Goal: Communication & Community: Share content

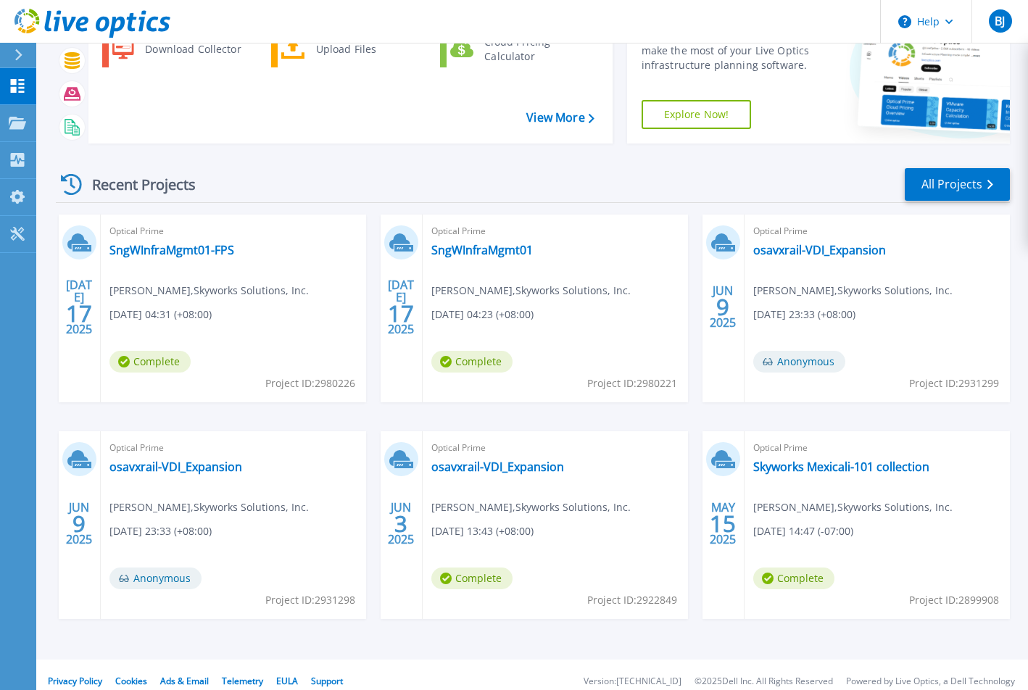
scroll to position [113, 0]
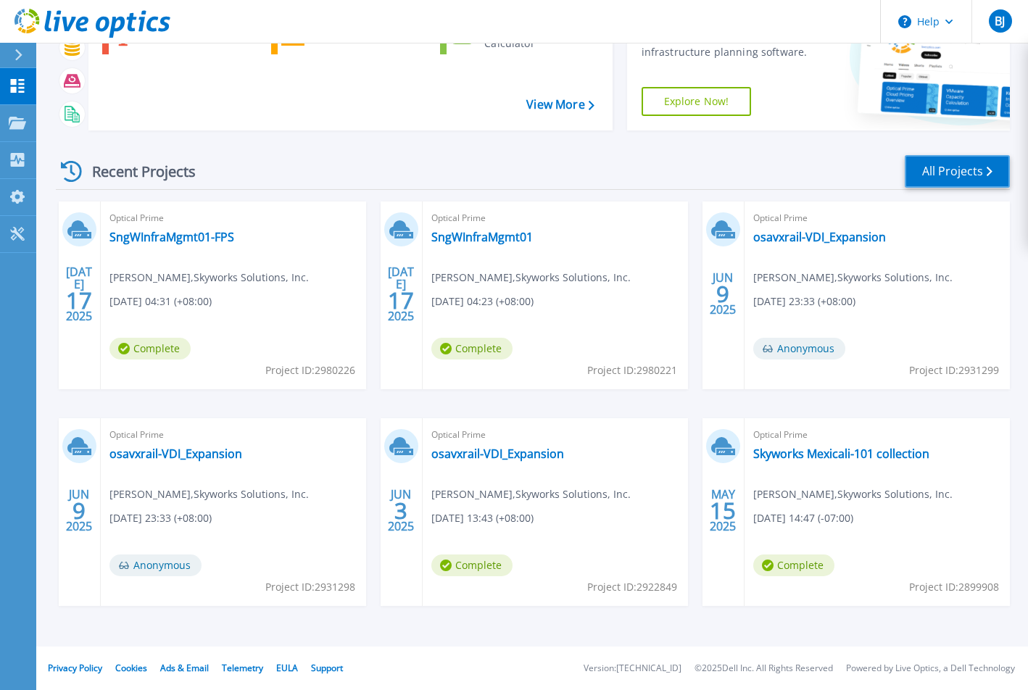
click at [946, 171] on link "All Projects" at bounding box center [956, 171] width 105 height 33
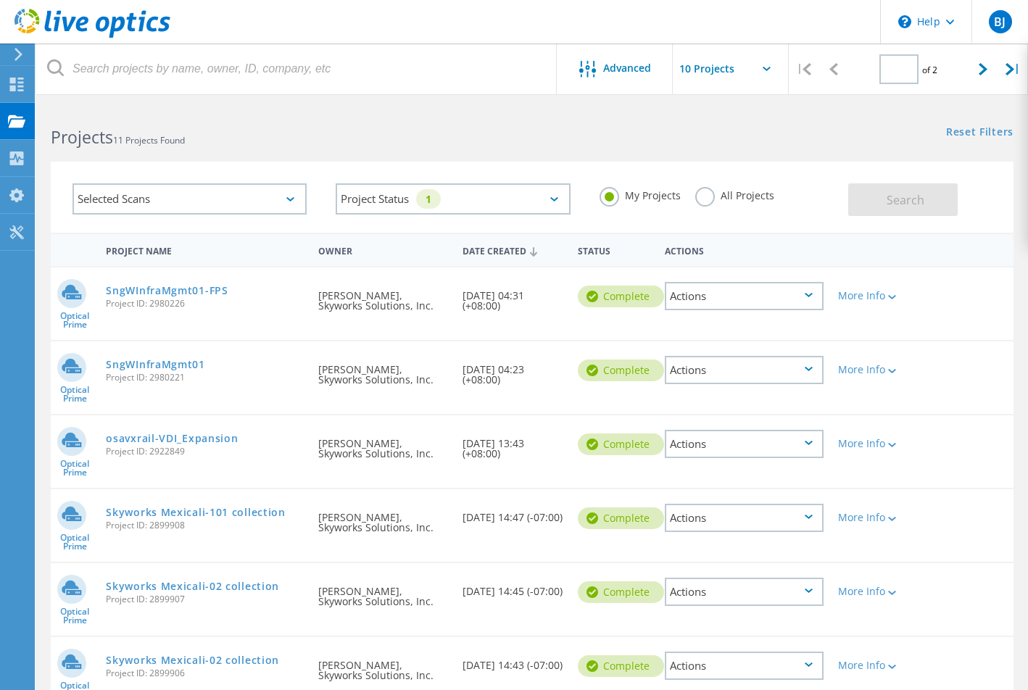
type input "1"
click at [328, 174] on div "Project Status 1 In Progress Complete Published Anonymous Archived Error" at bounding box center [452, 199] width 263 height 60
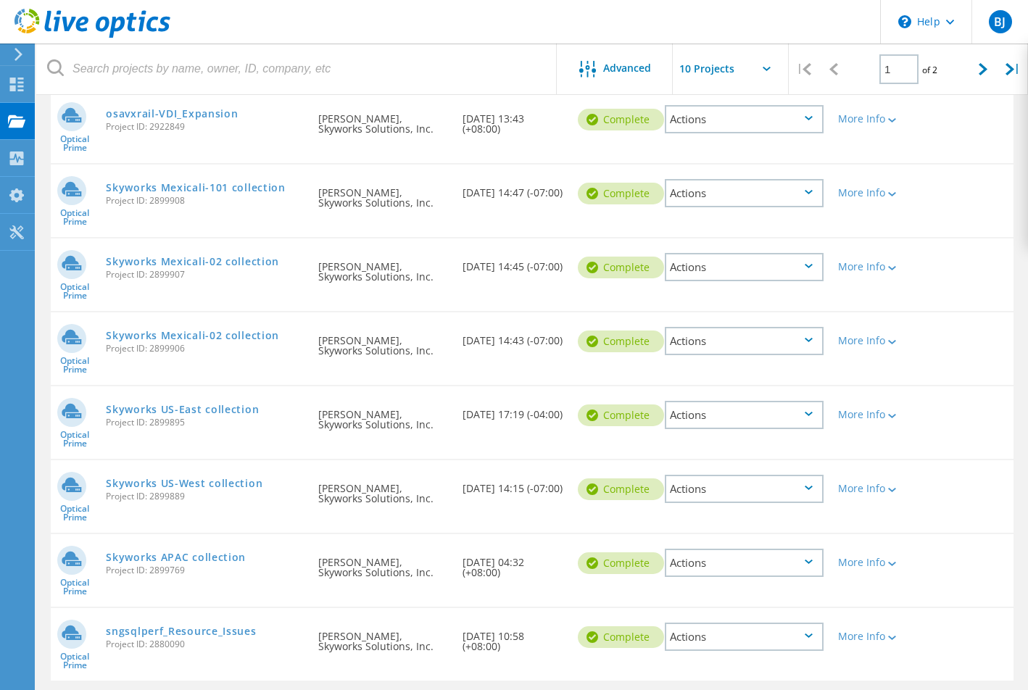
scroll to position [301, 0]
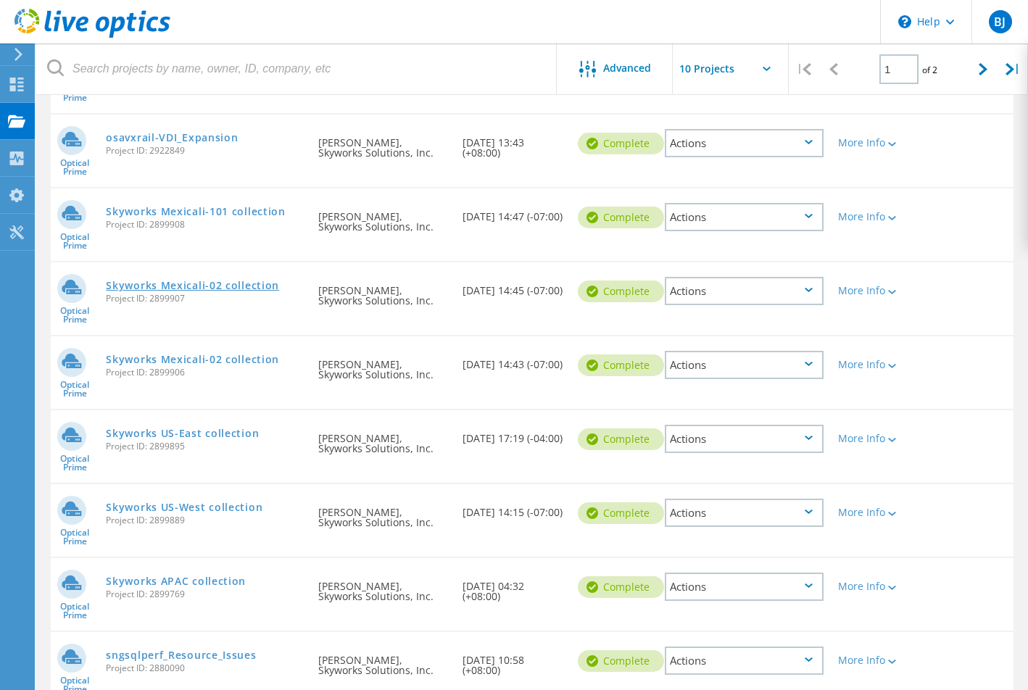
click at [241, 286] on link "Skyworks Mexicali-02 collection" at bounding box center [192, 285] width 173 height 10
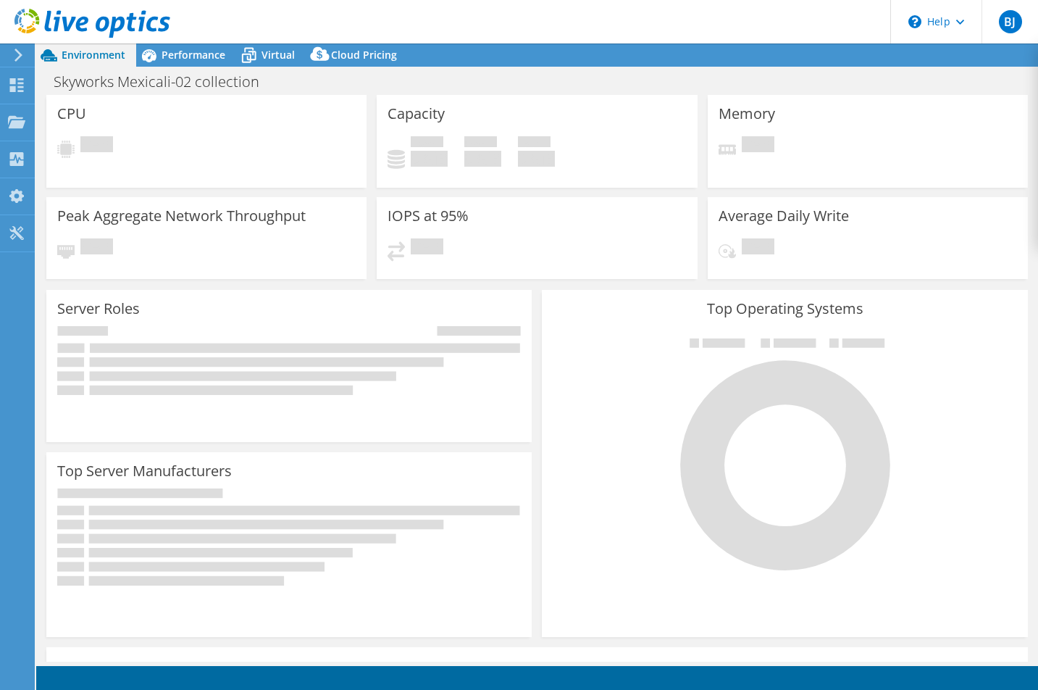
select select "USD"
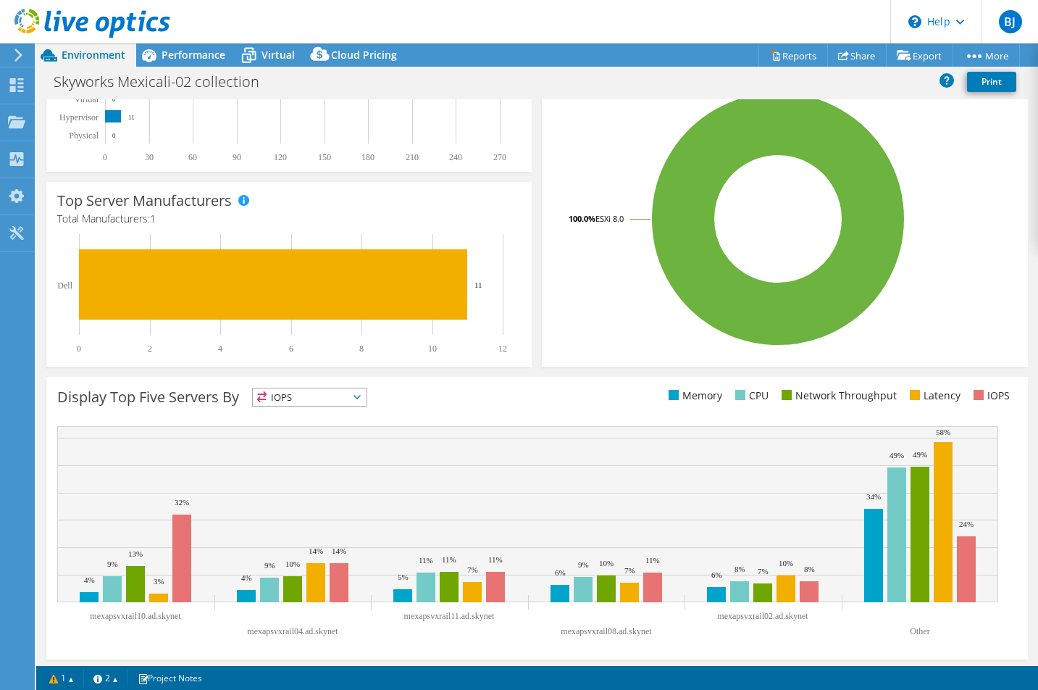
scroll to position [317, 0]
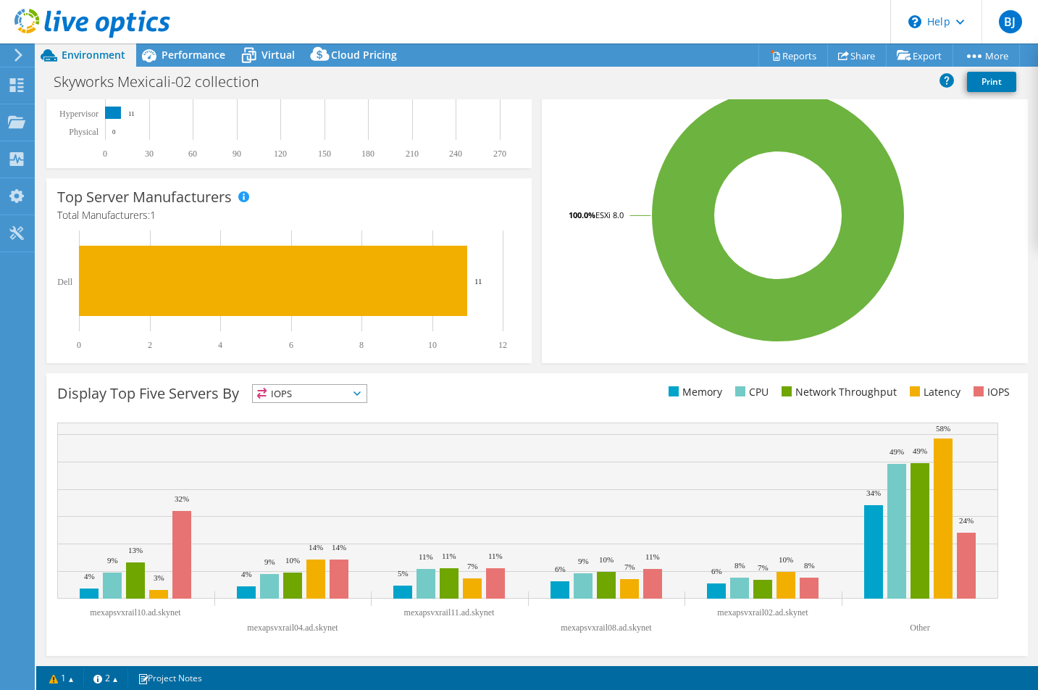
click at [919, 626] on text "Other" at bounding box center [920, 627] width 20 height 10
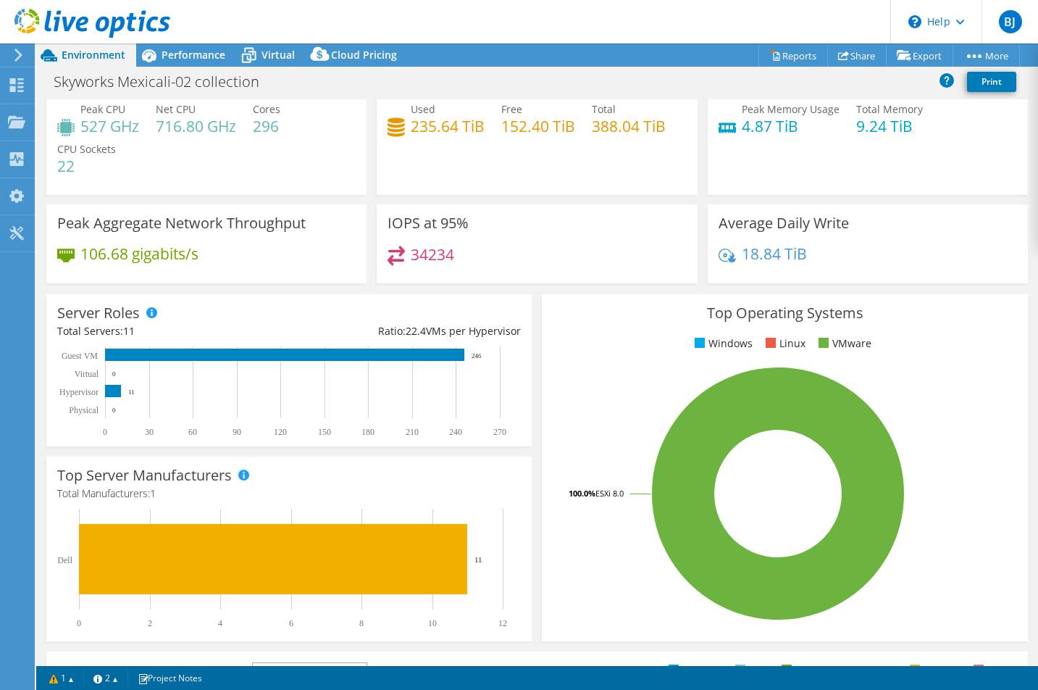
scroll to position [0, 0]
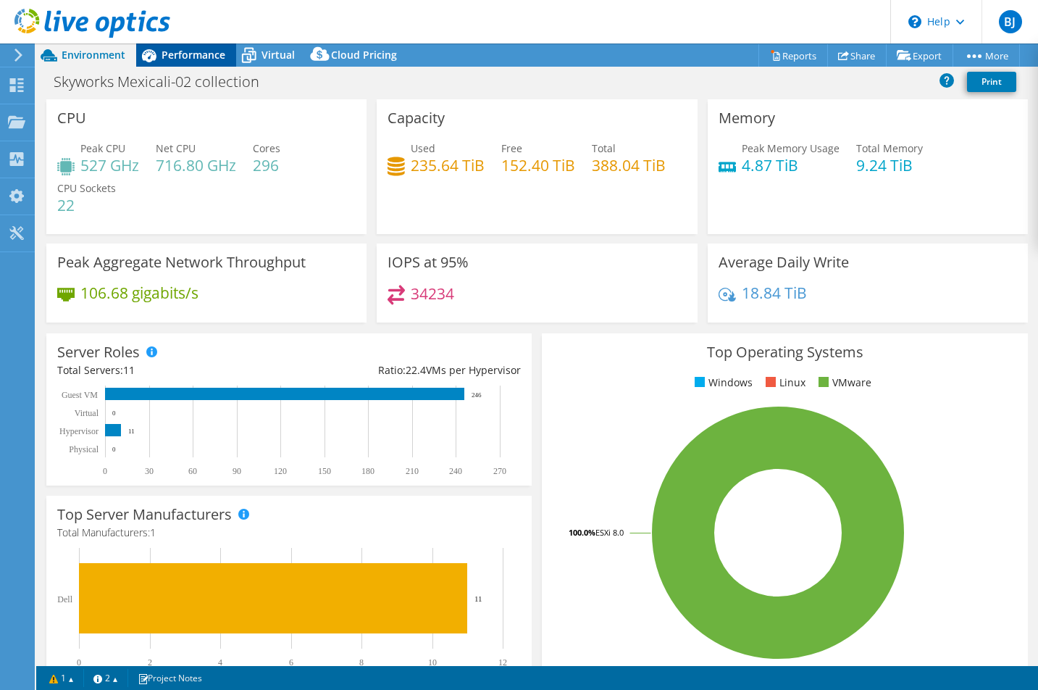
click at [187, 61] on span "Performance" at bounding box center [194, 55] width 64 height 14
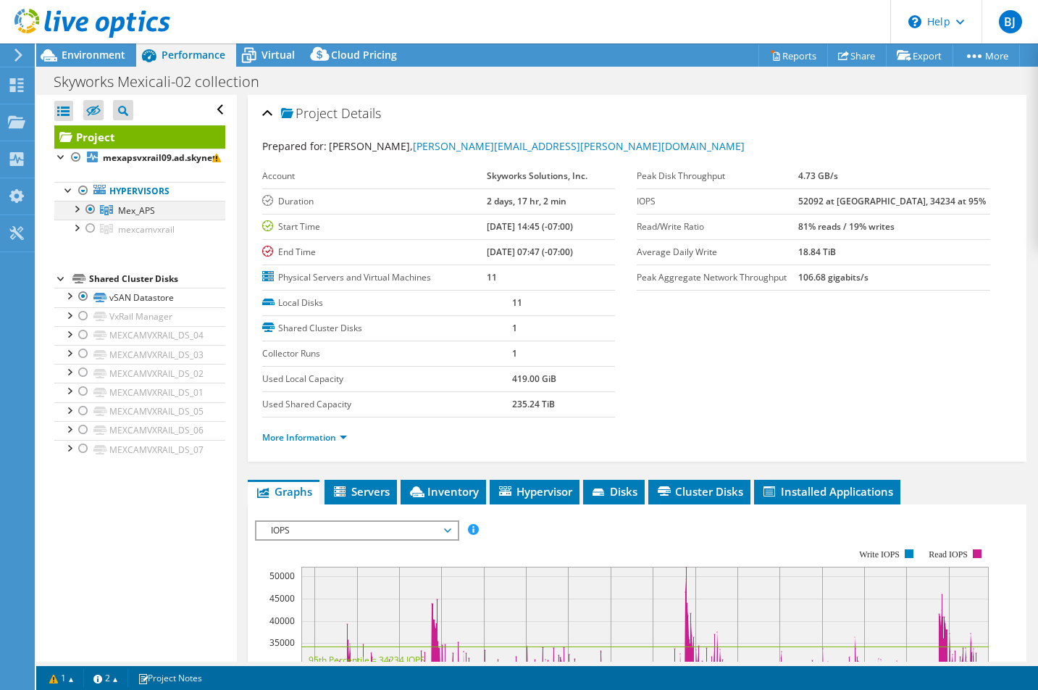
click at [78, 209] on div at bounding box center [76, 208] width 14 height 14
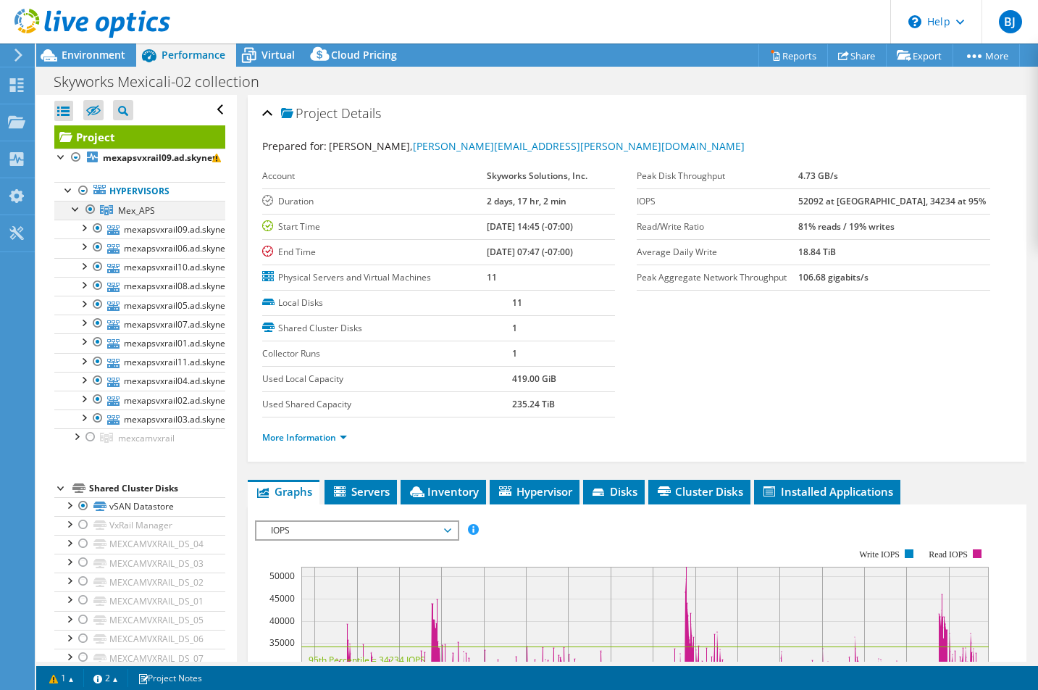
click at [78, 209] on div at bounding box center [76, 208] width 14 height 14
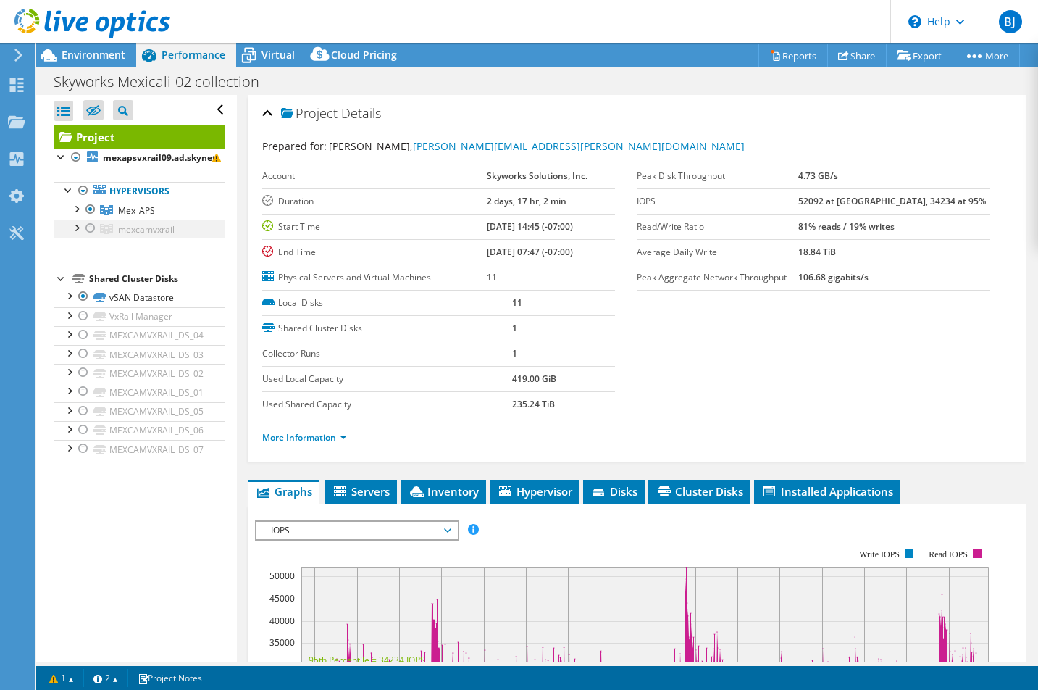
click at [77, 228] on div at bounding box center [76, 227] width 14 height 14
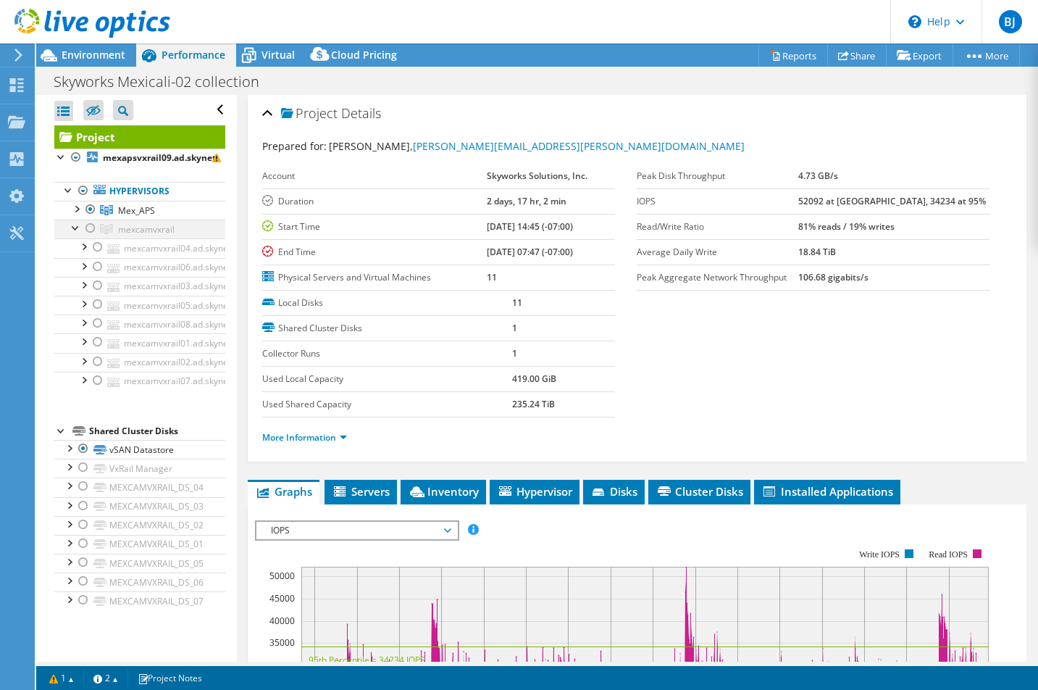
click at [90, 229] on div at bounding box center [90, 228] width 14 height 17
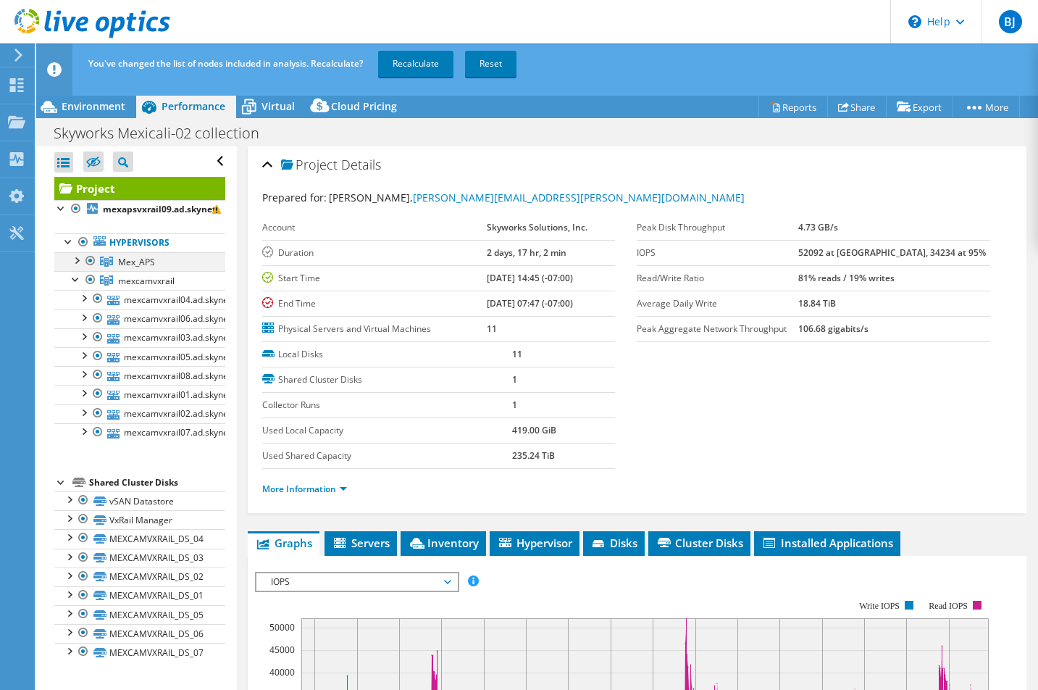
click at [86, 257] on div at bounding box center [90, 260] width 14 height 17
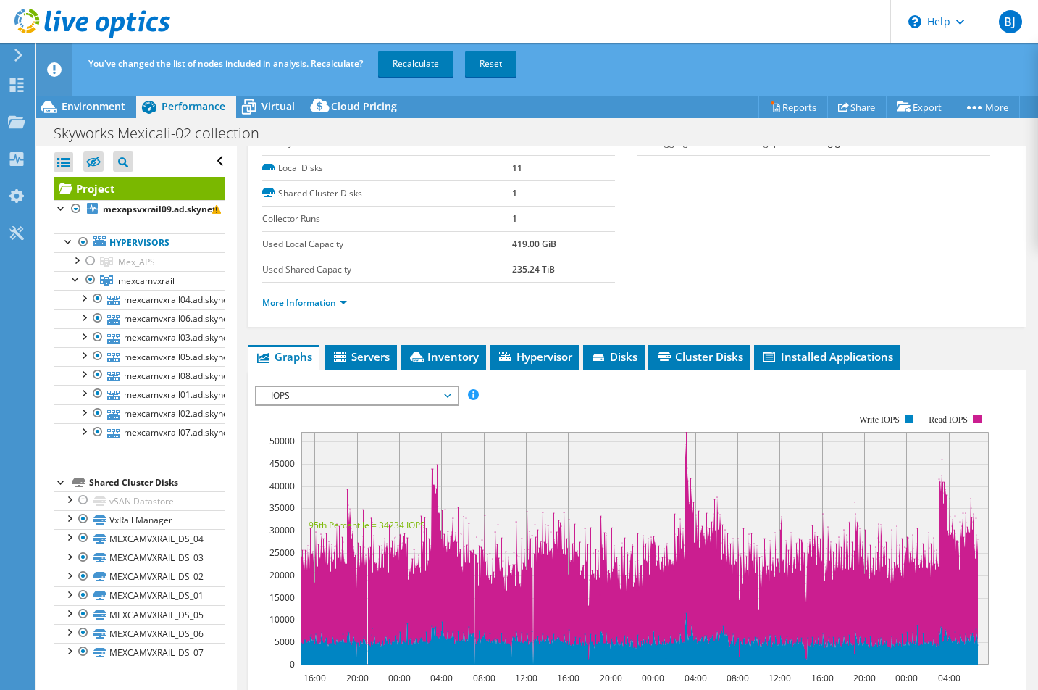
scroll to position [217, 0]
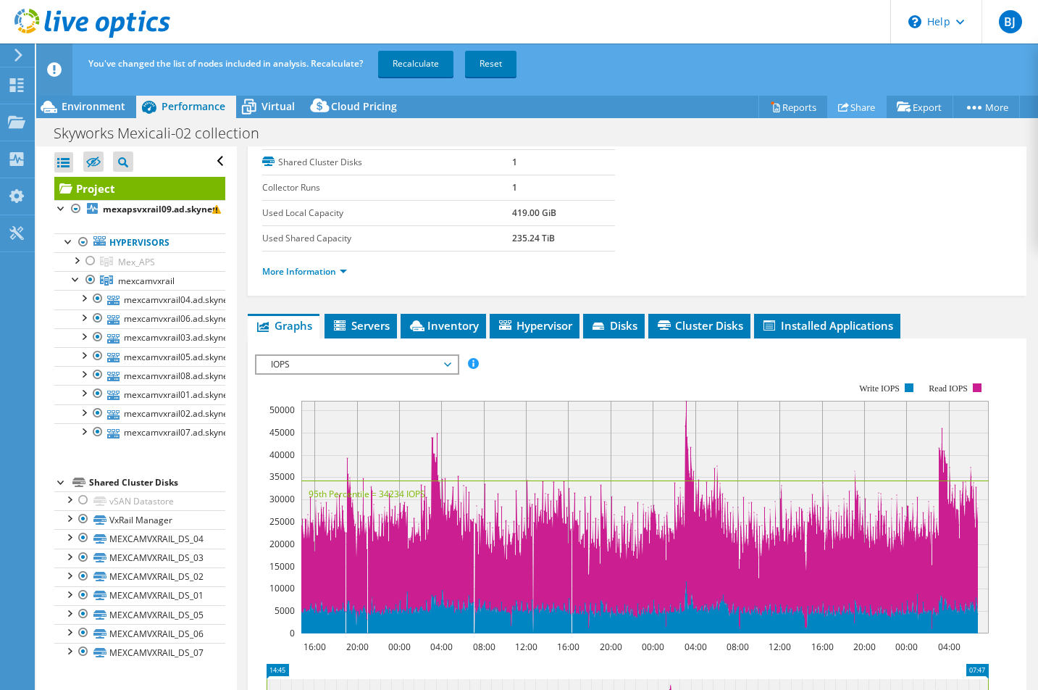
click at [855, 107] on link "Share" at bounding box center [857, 107] width 59 height 22
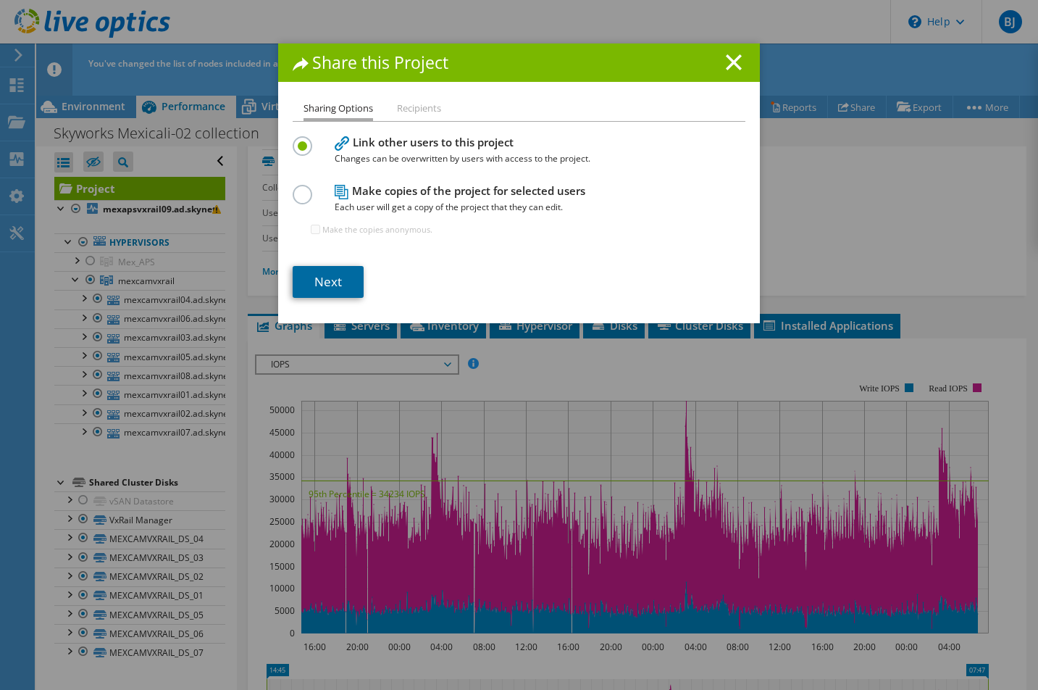
click at [320, 278] on link "Next" at bounding box center [328, 282] width 71 height 32
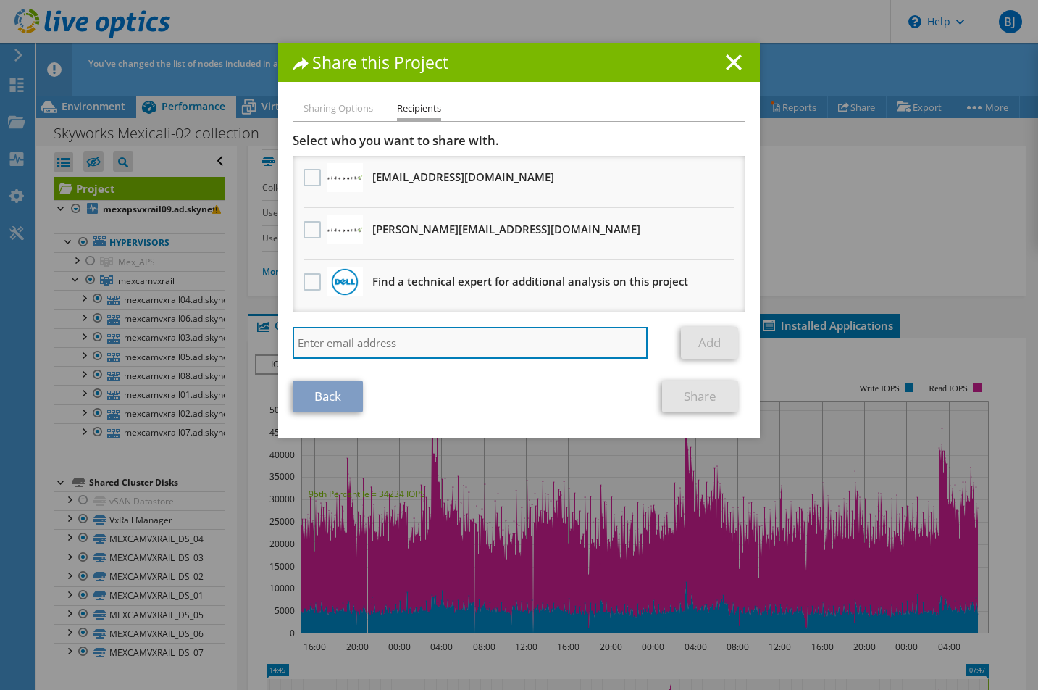
click at [443, 344] on input "search" at bounding box center [470, 343] width 355 height 32
paste input "Alberto.Cervantes@dell.com"
type input "Alberto.Cervantes@dell.com"
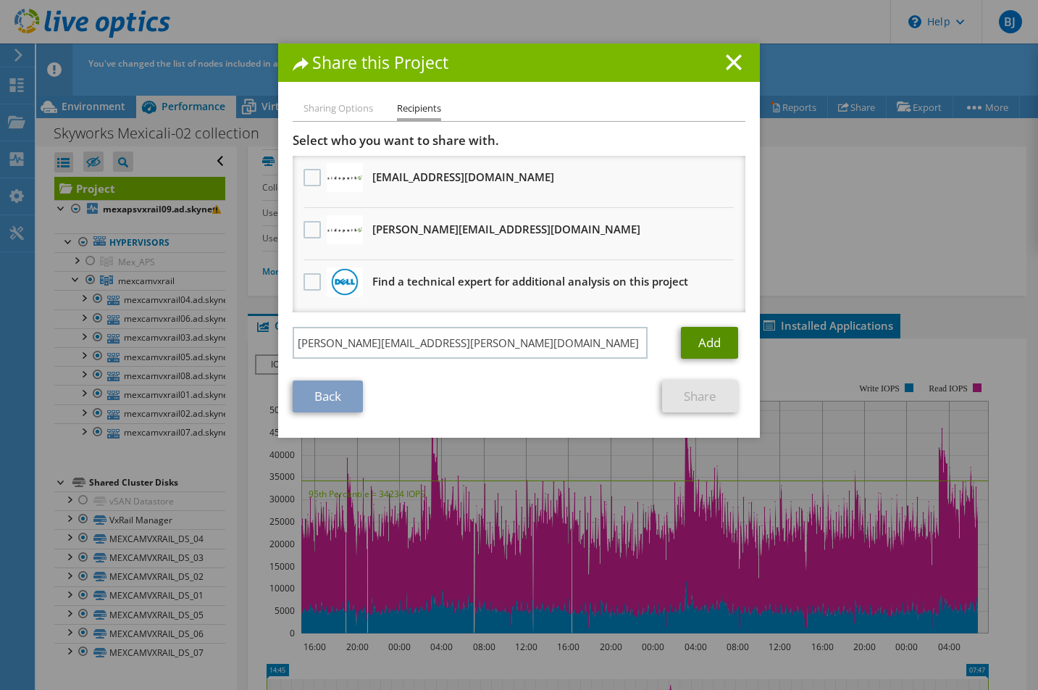
click at [708, 340] on link "Add" at bounding box center [709, 343] width 57 height 32
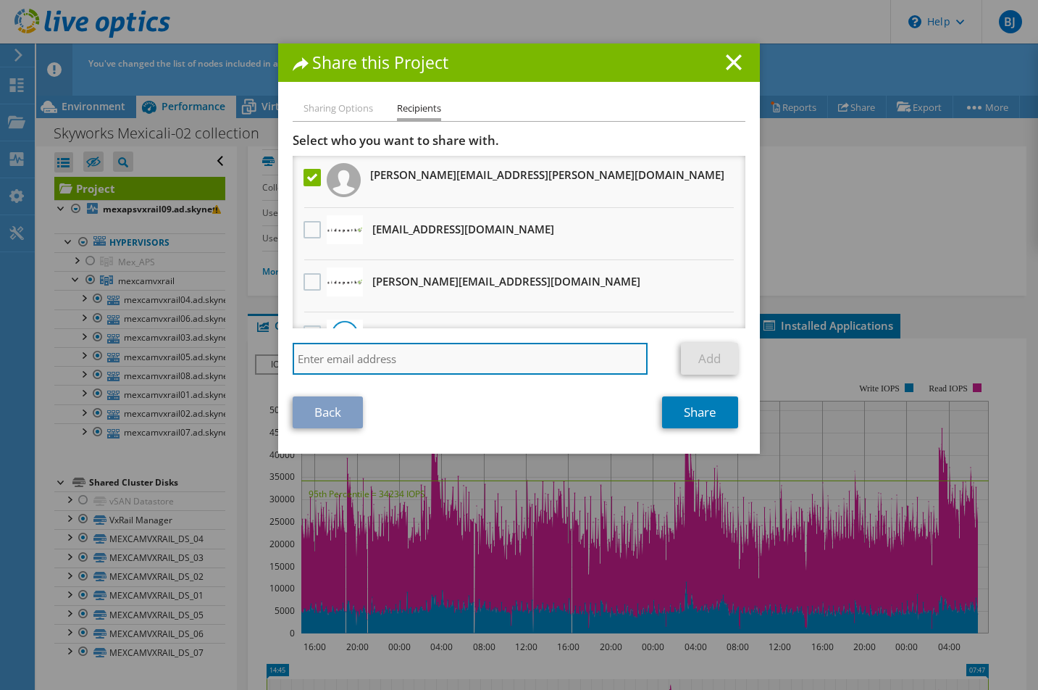
click at [503, 353] on input "search" at bounding box center [470, 359] width 355 height 32
paste input "Adriana.Trinidad@Dell.com"
type input "Adriana.Trinidad@Dell.com"
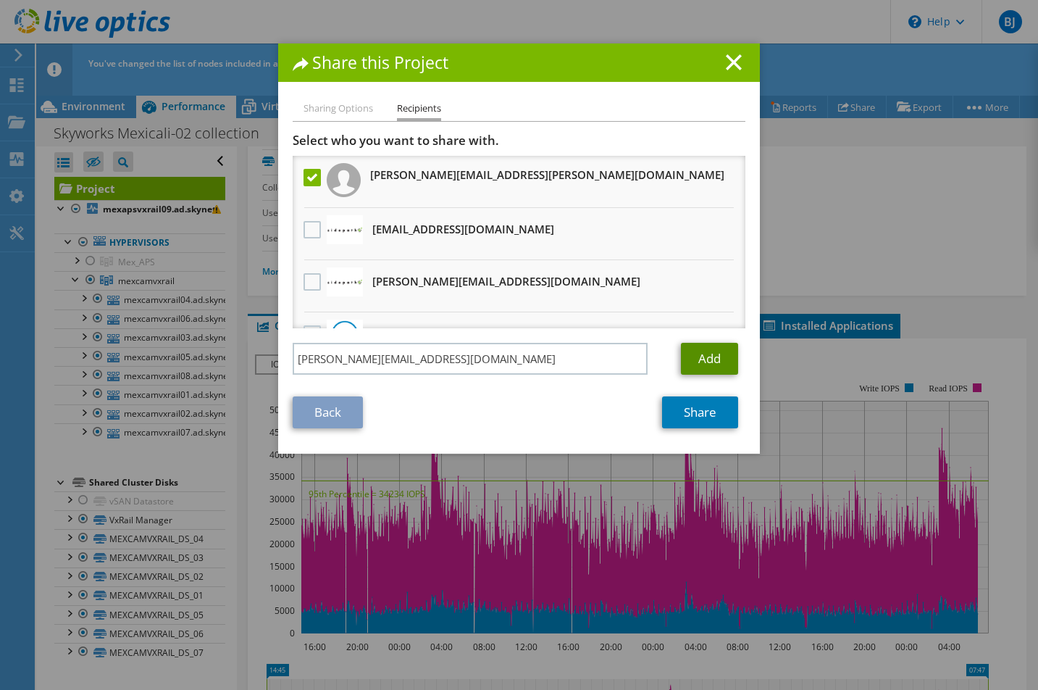
click at [717, 362] on link "Add" at bounding box center [709, 359] width 57 height 32
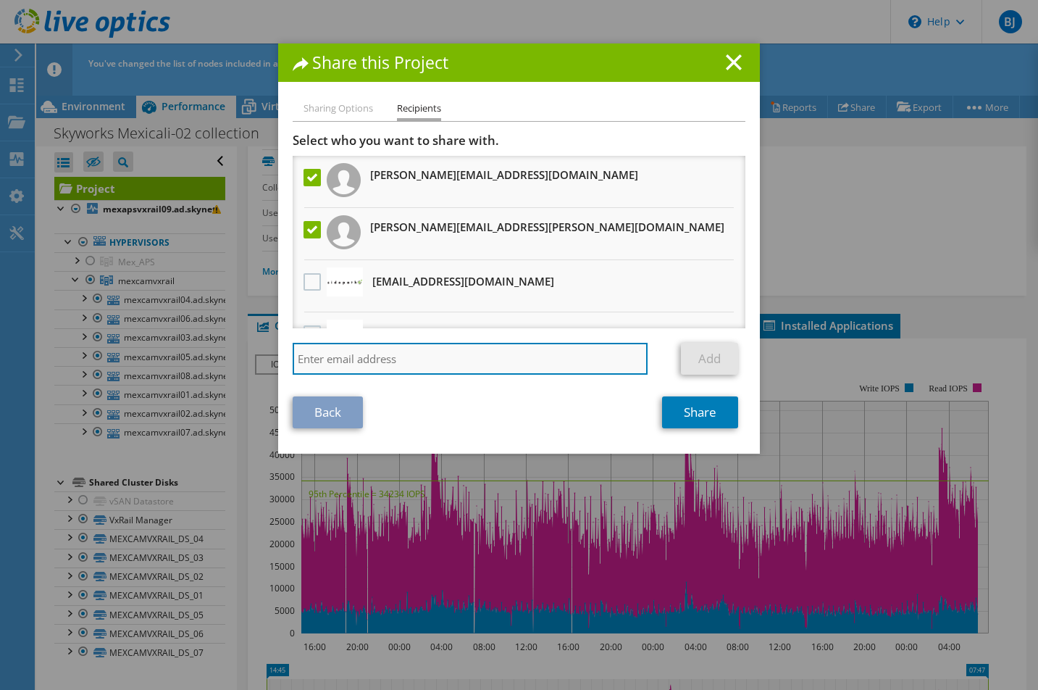
click at [483, 364] on input "search" at bounding box center [470, 359] width 355 height 32
paste input "Cynthia.Xochipa@dell.com"
type input "Cynthia.Xochipa@dell.com"
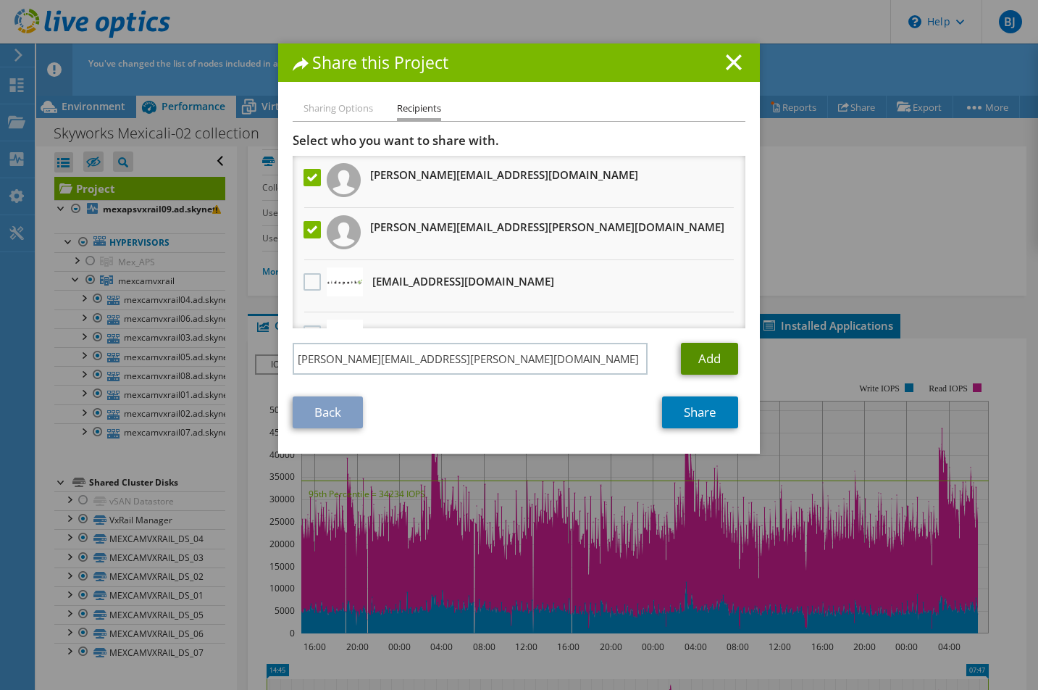
click at [712, 363] on link "Add" at bounding box center [709, 359] width 57 height 32
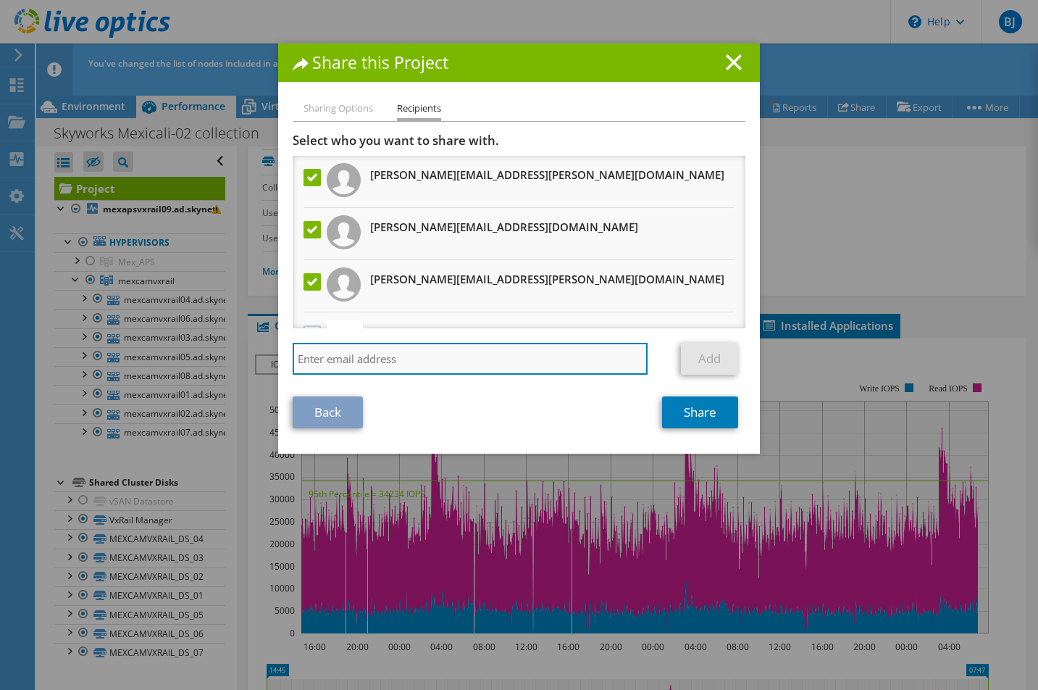
click at [325, 362] on input "search" at bounding box center [470, 359] width 355 height 32
paste input "Jorge.Pastor@dell.com"
type input "Jorge.Pastor@dell.com"
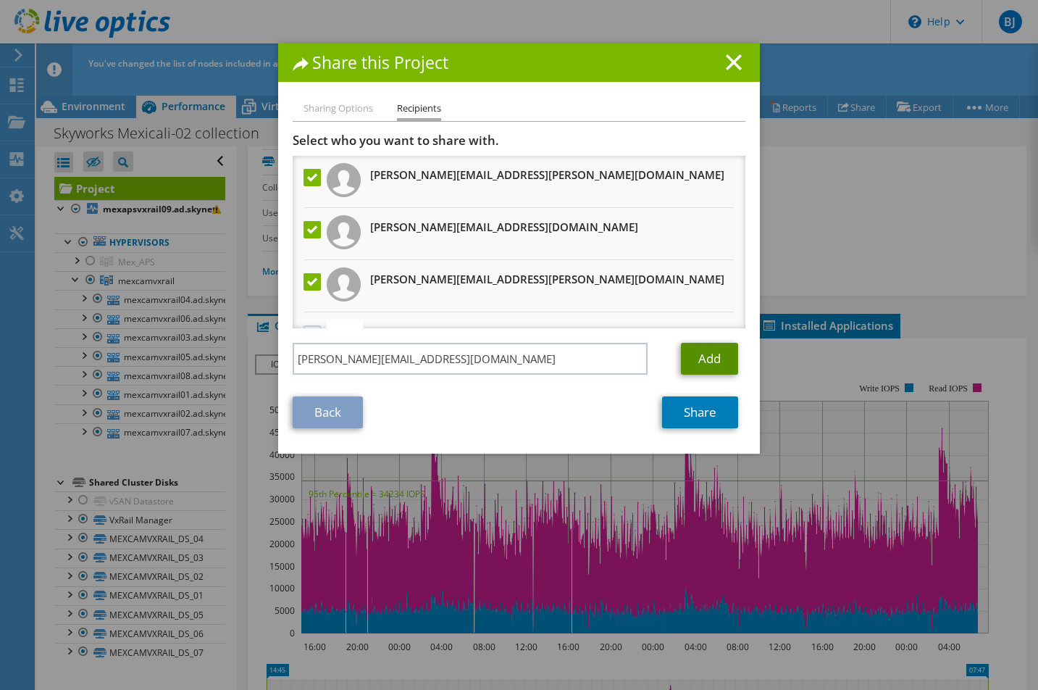
click at [701, 357] on link "Add" at bounding box center [709, 359] width 57 height 32
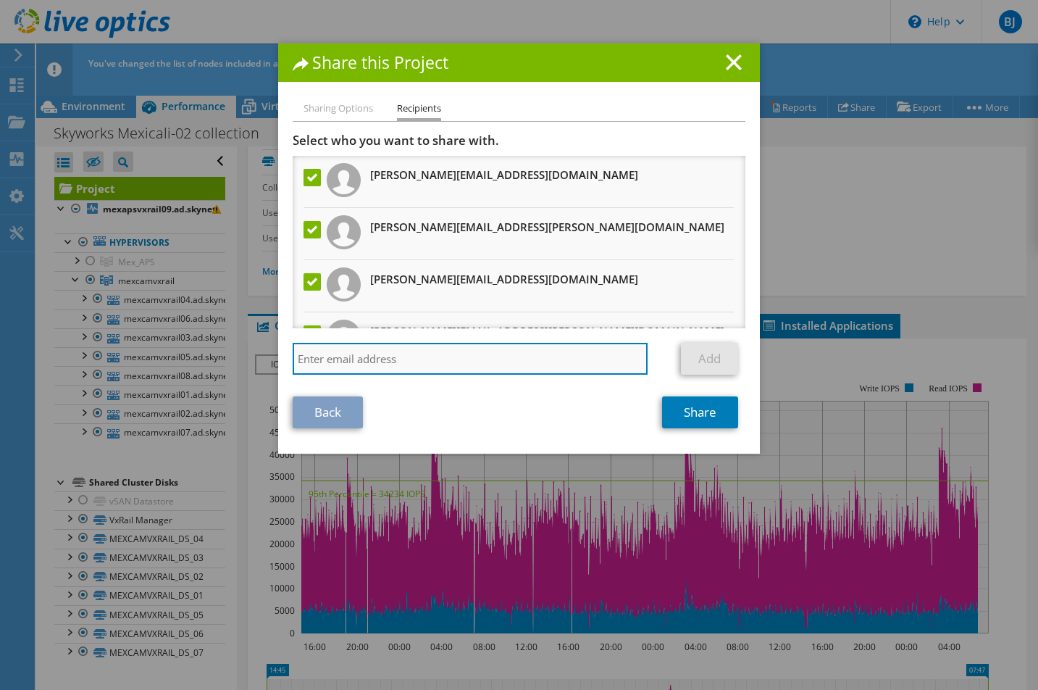
click at [339, 360] on input "search" at bounding box center [470, 359] width 355 height 32
paste input "yolanda.marquez@Dell.com"
type input "yolanda.marquez@Dell.com"
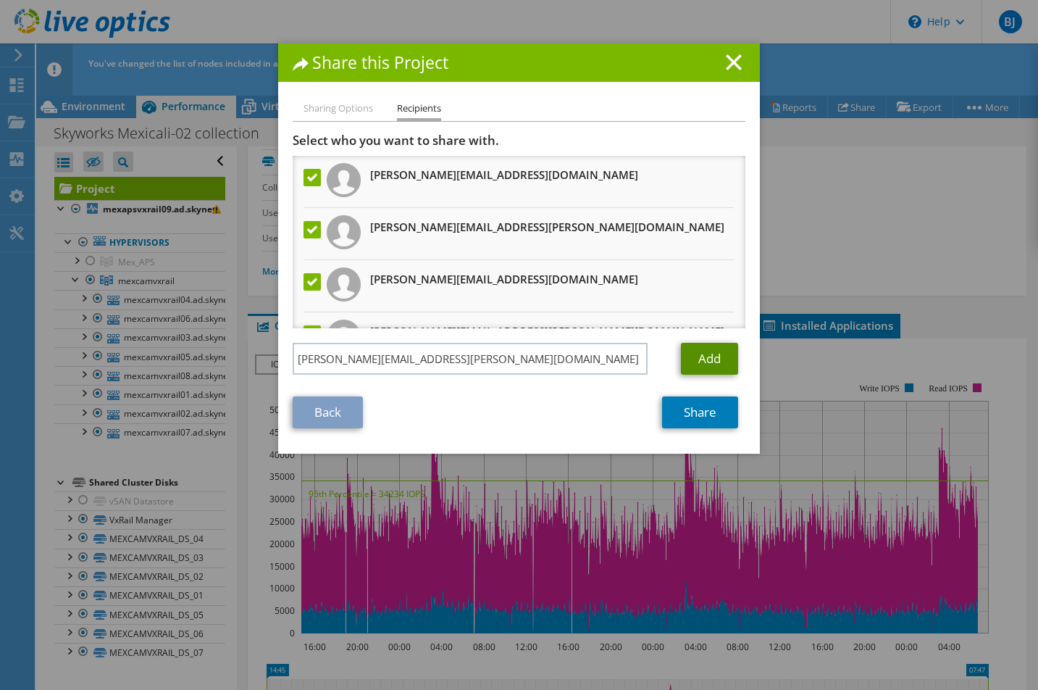
click at [692, 359] on link "Add" at bounding box center [709, 359] width 57 height 32
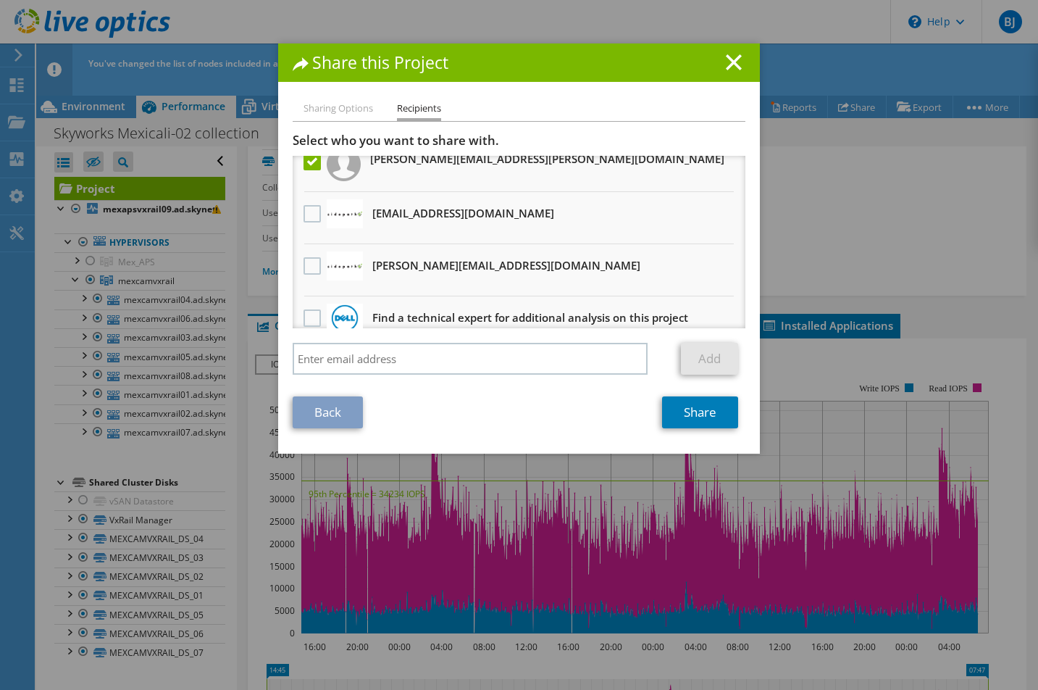
scroll to position [245, 0]
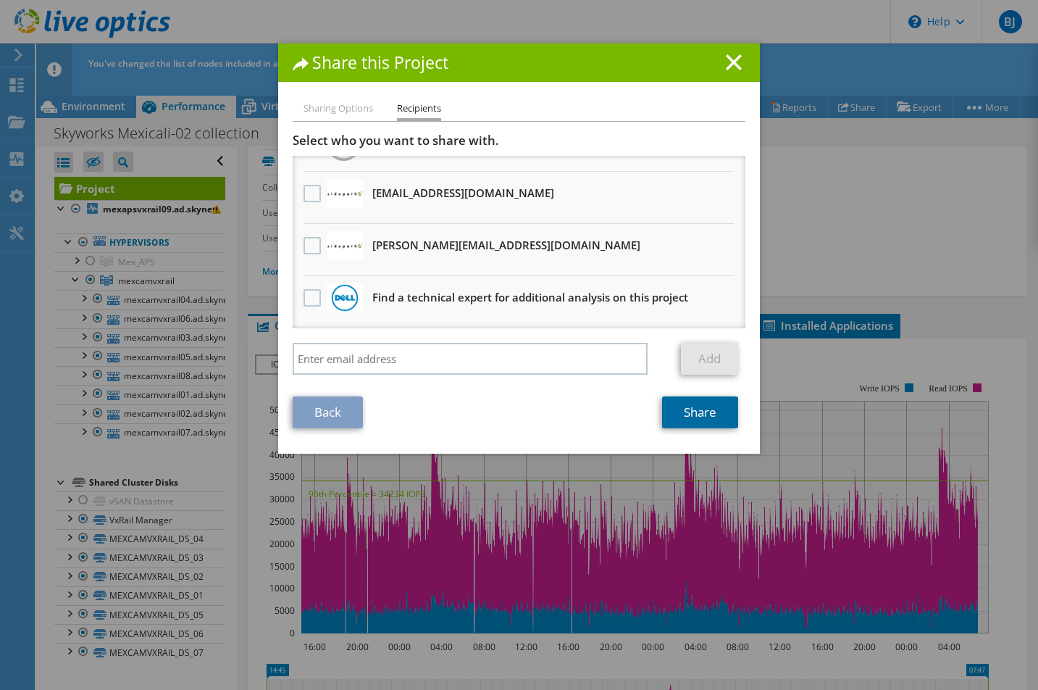
click at [693, 407] on link "Share" at bounding box center [700, 412] width 76 height 32
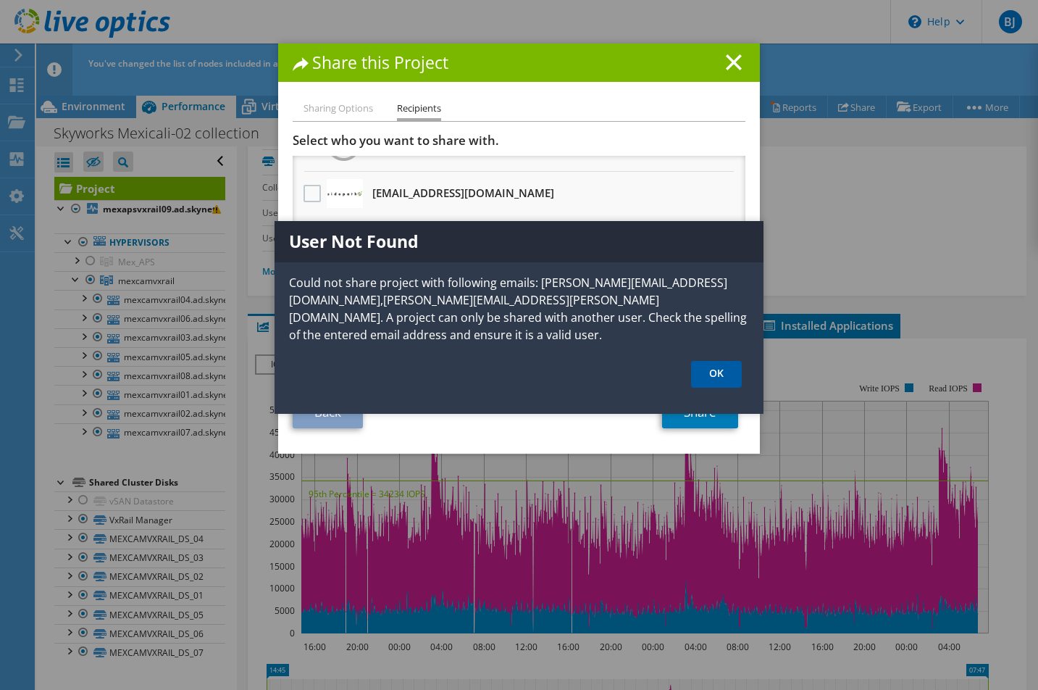
click at [708, 370] on link "OK" at bounding box center [716, 374] width 51 height 27
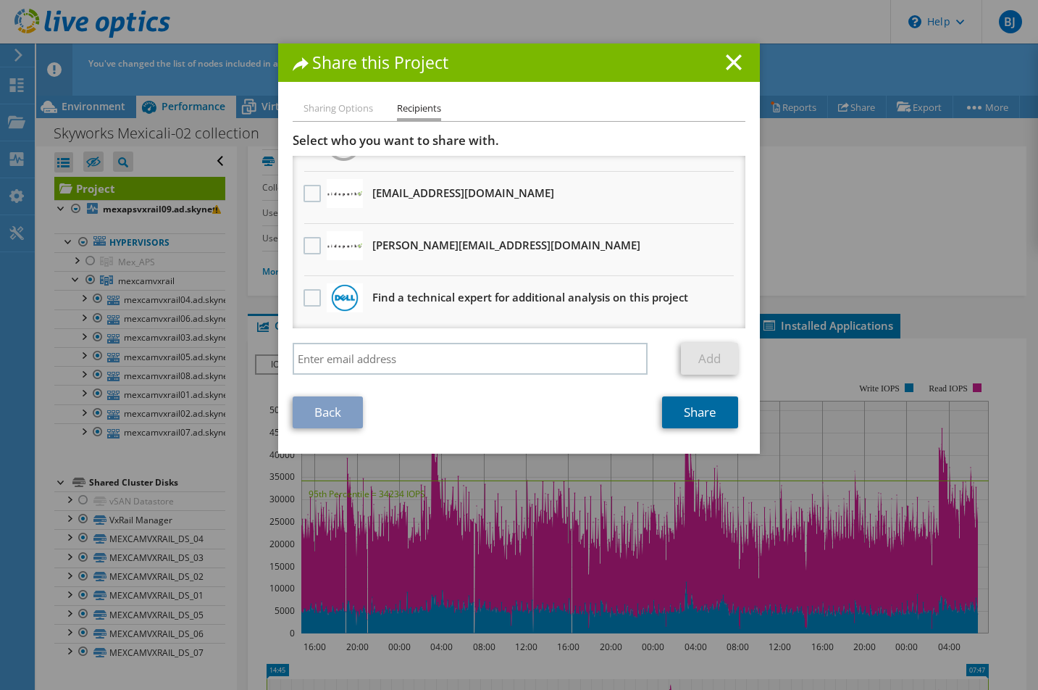
click at [704, 412] on link "Share" at bounding box center [700, 412] width 76 height 32
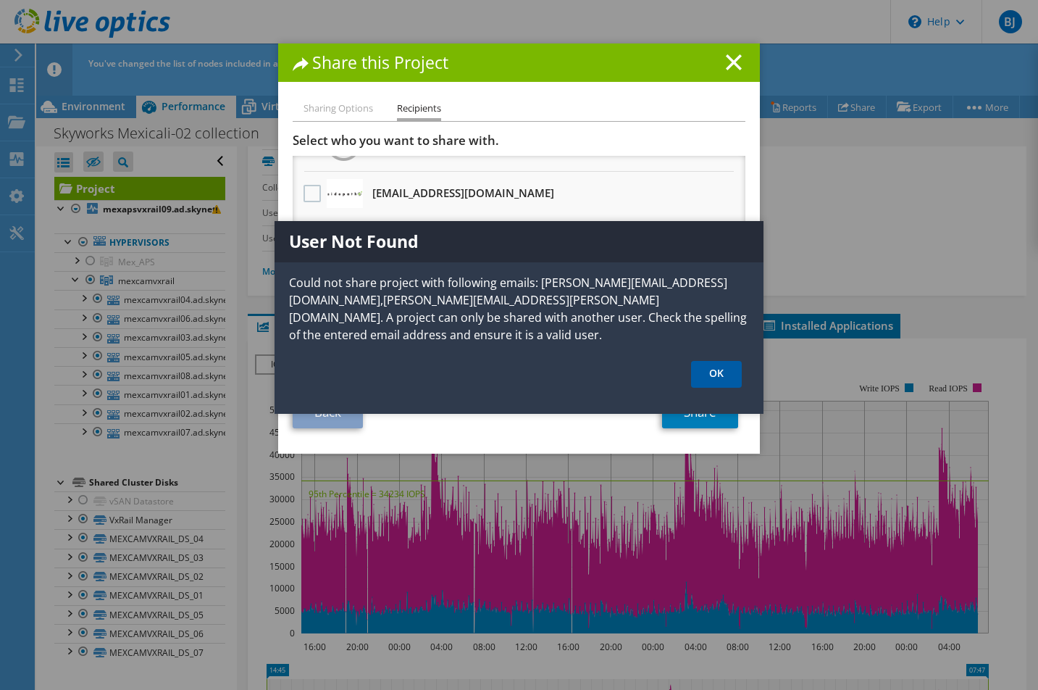
click at [722, 374] on link "OK" at bounding box center [716, 374] width 51 height 27
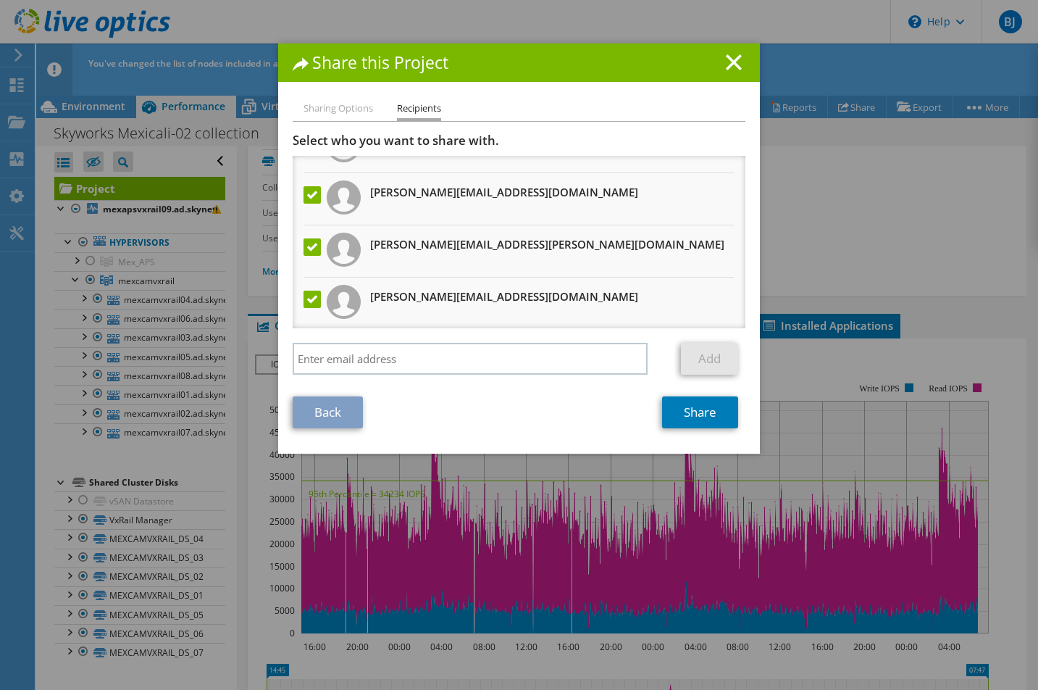
scroll to position [28, 0]
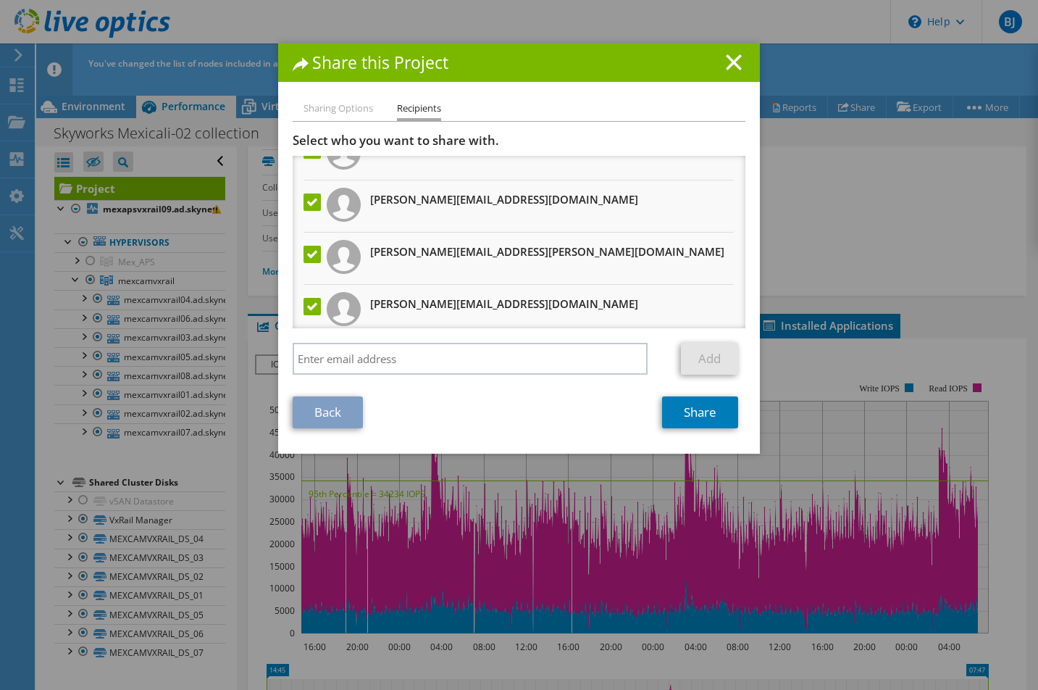
click at [304, 258] on label at bounding box center [314, 254] width 21 height 17
click at [0, 0] on input "checkbox" at bounding box center [0, 0] width 0 height 0
click at [309, 199] on label at bounding box center [314, 201] width 21 height 17
click at [0, 0] on input "checkbox" at bounding box center [0, 0] width 0 height 0
click at [683, 412] on link "Share" at bounding box center [700, 412] width 76 height 32
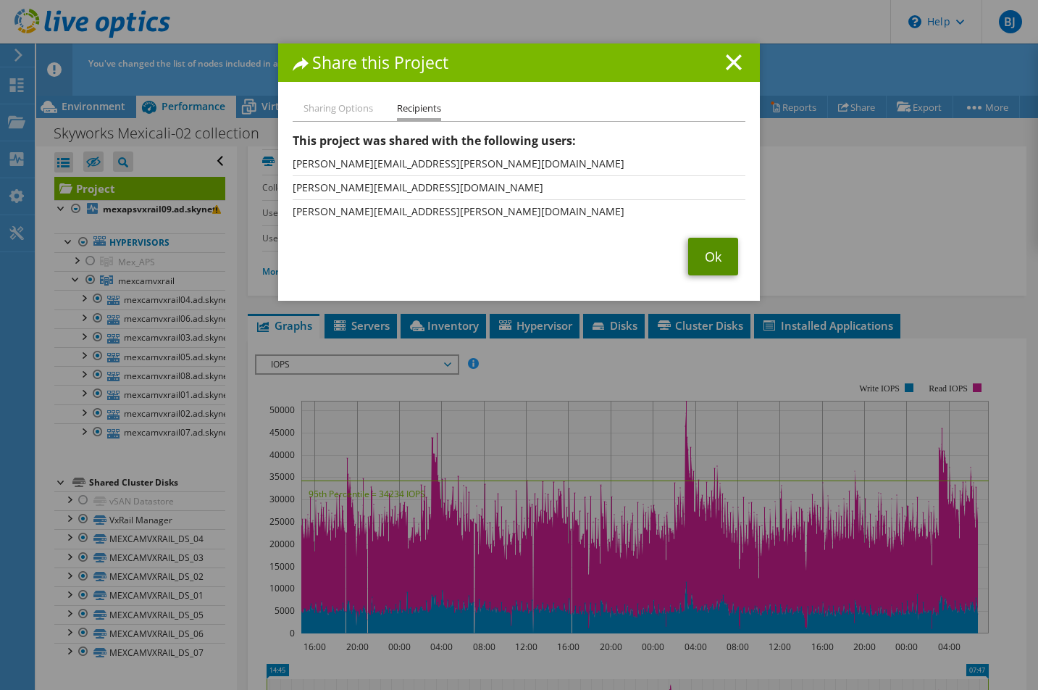
click at [713, 254] on link "Ok" at bounding box center [713, 257] width 50 height 38
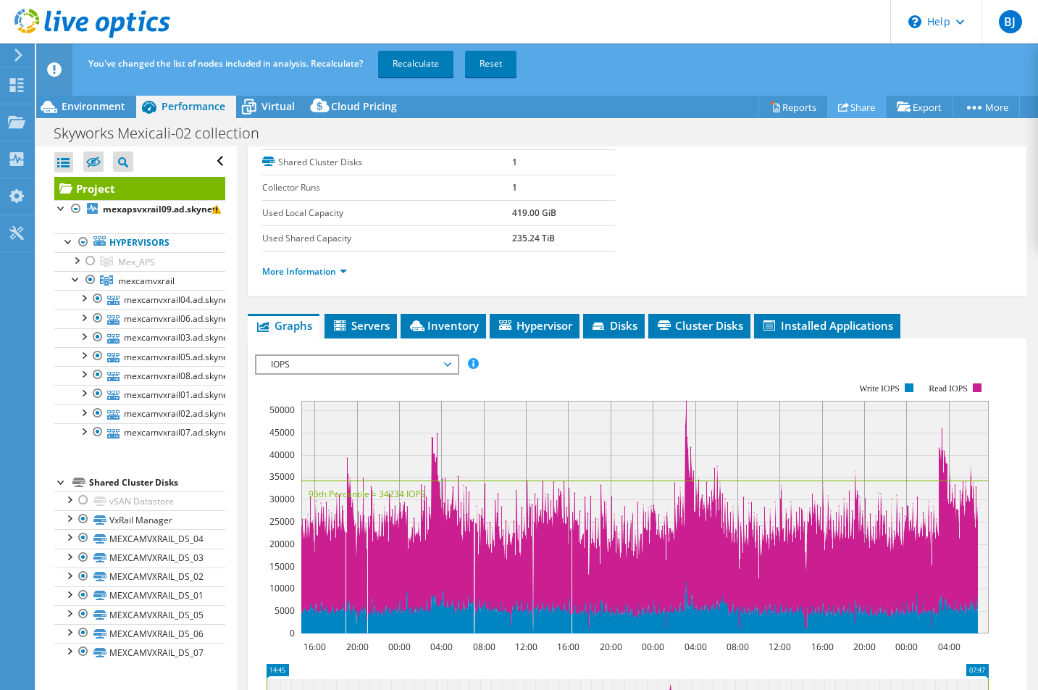
click at [851, 107] on link "Share" at bounding box center [857, 107] width 59 height 22
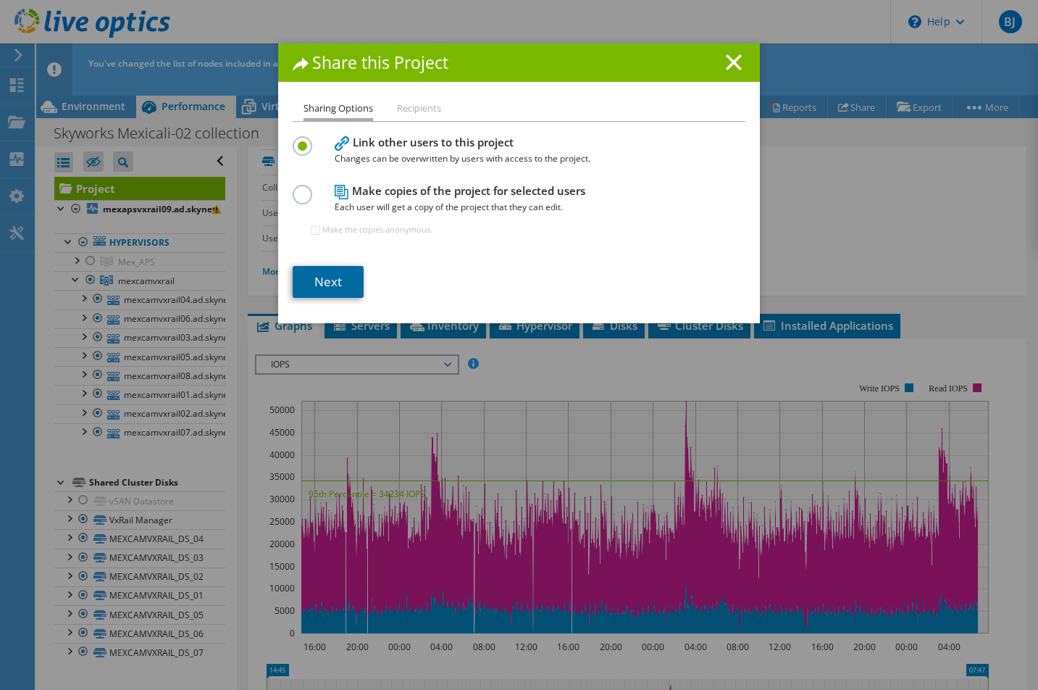
click at [320, 282] on link "Next" at bounding box center [328, 282] width 71 height 32
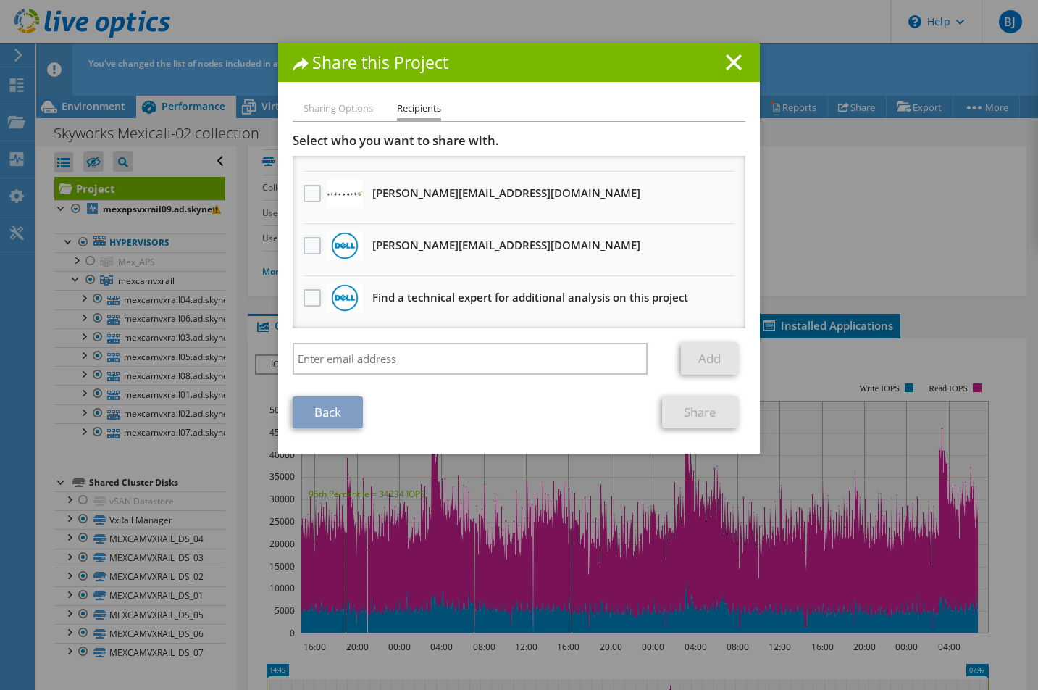
scroll to position [0, 0]
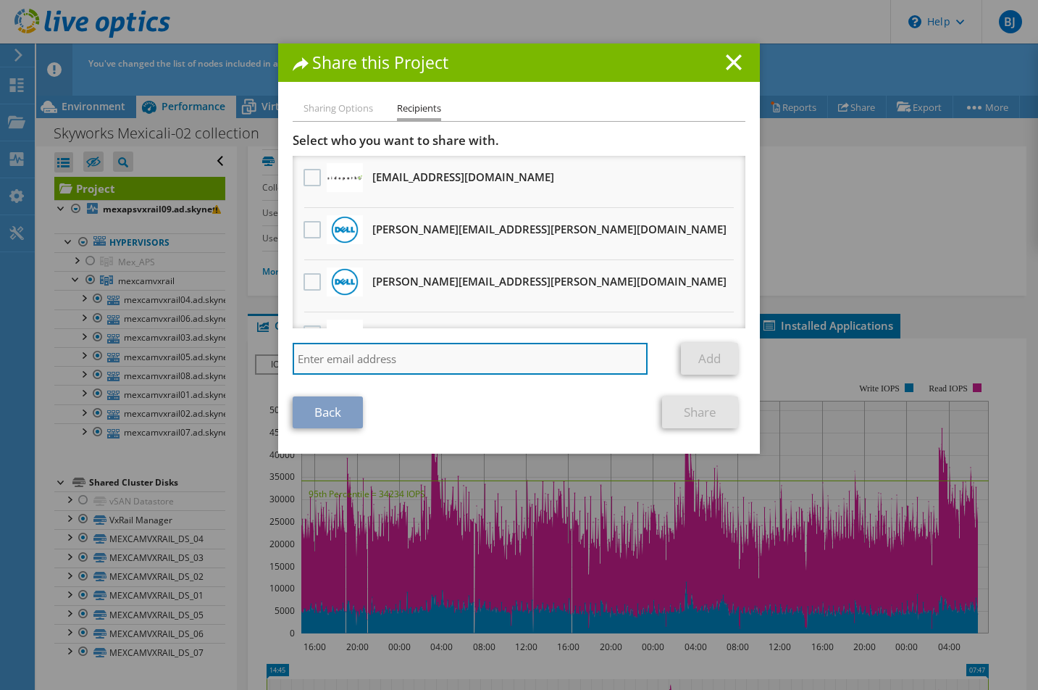
click at [470, 362] on input "search" at bounding box center [470, 359] width 355 height 32
paste input "Jorge.Pastor@dell.com"
type input "Jorge.Pastor@dell.com"
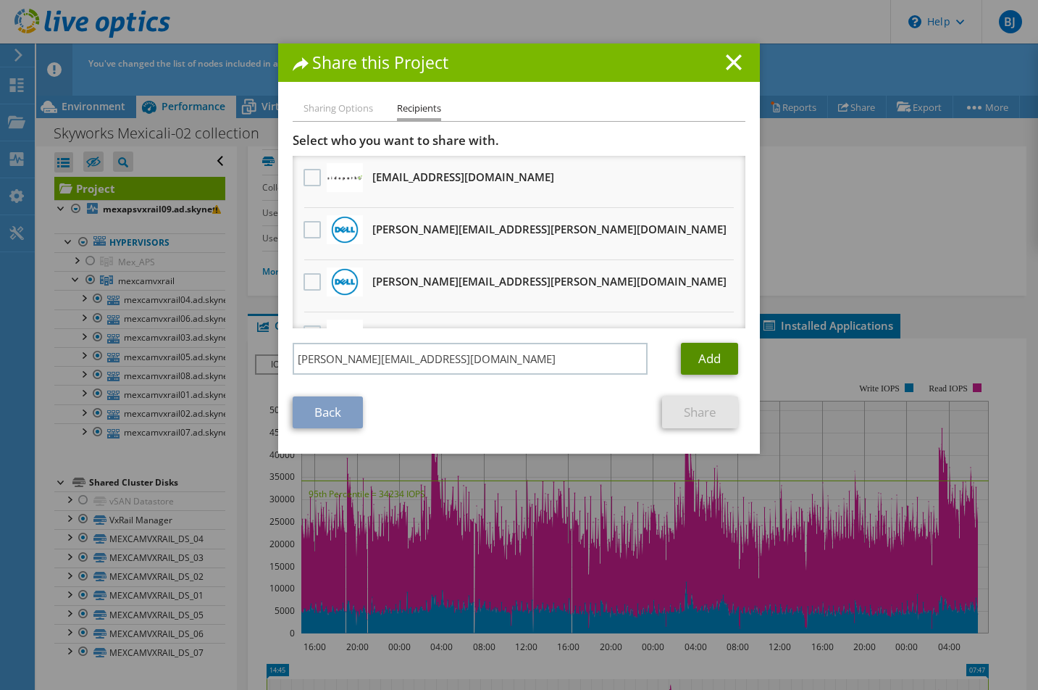
click at [725, 357] on link "Add" at bounding box center [709, 359] width 57 height 32
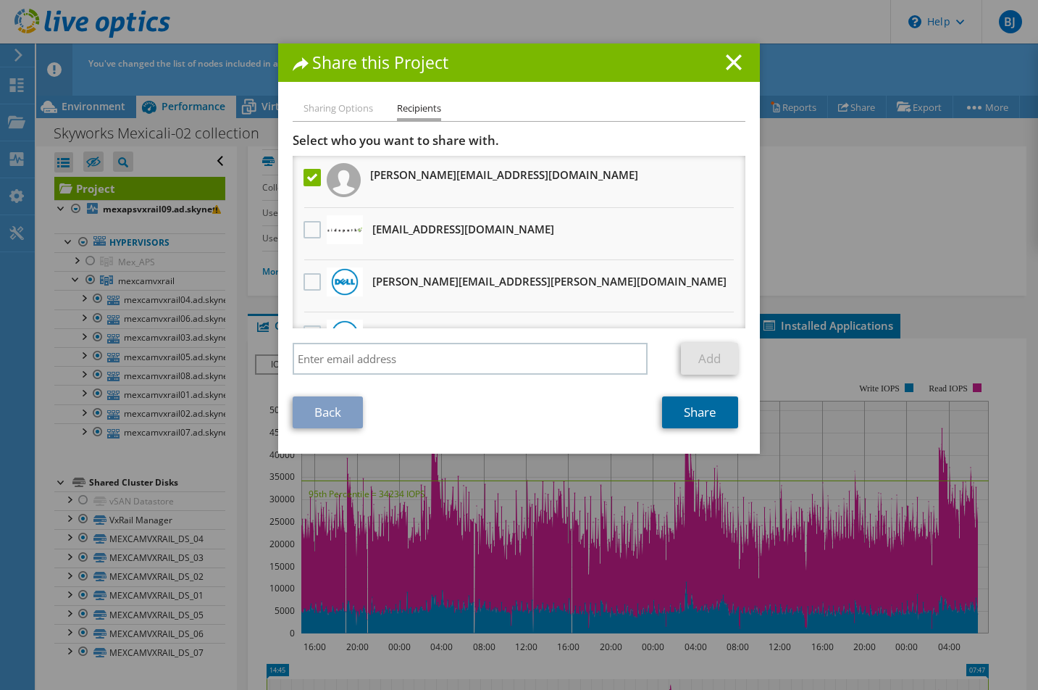
click at [702, 416] on link "Share" at bounding box center [700, 412] width 76 height 32
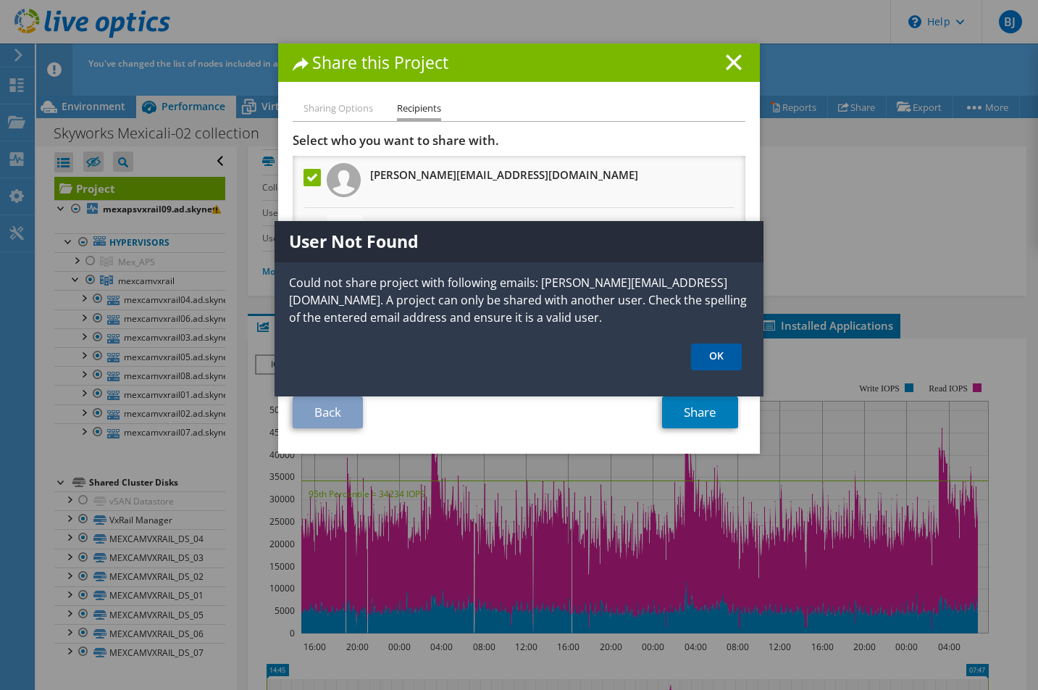
click at [700, 352] on link "OK" at bounding box center [716, 356] width 51 height 27
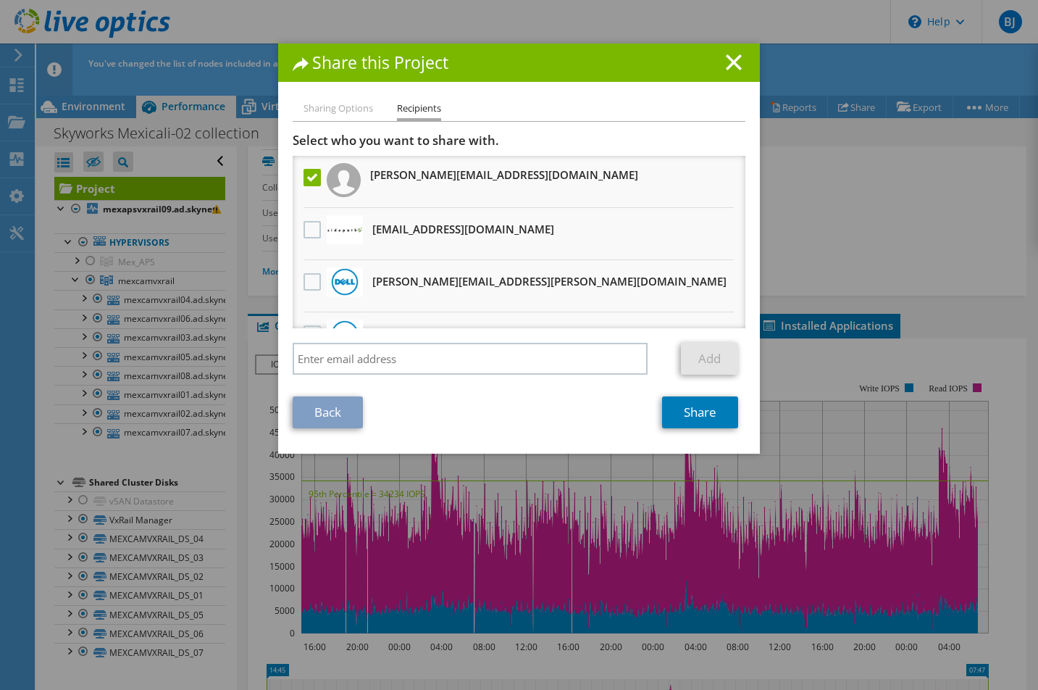
click at [304, 175] on label at bounding box center [314, 177] width 21 height 17
click at [0, 0] on input "checkbox" at bounding box center [0, 0] width 0 height 0
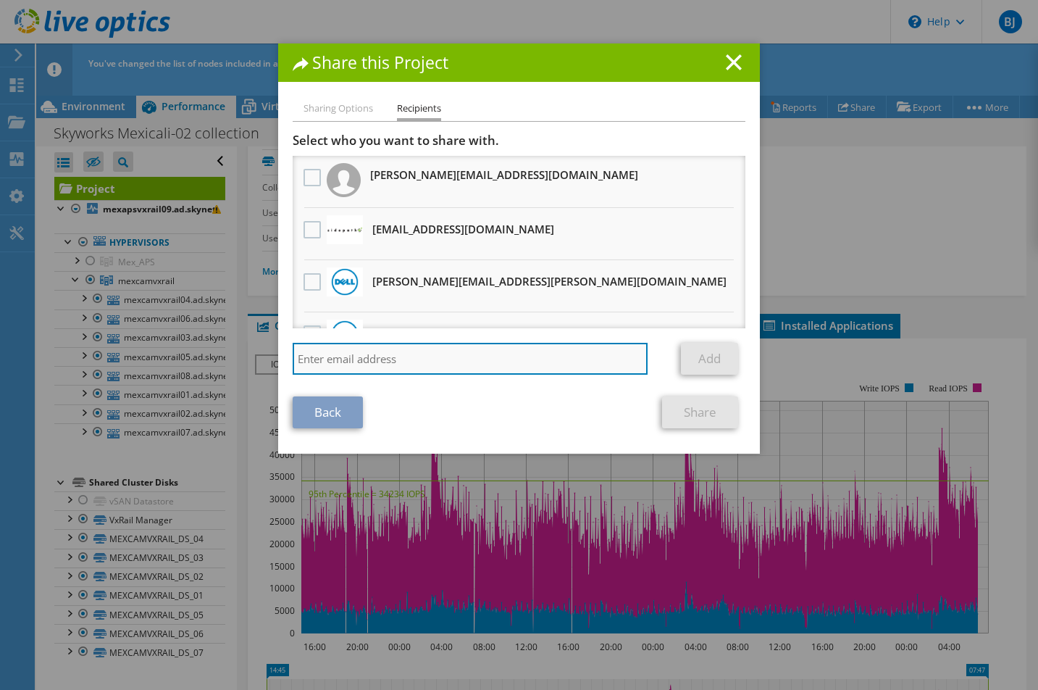
click at [335, 359] on input "search" at bounding box center [470, 359] width 355 height 32
paste input "Cynthia.Xochipa@dell.com"
type input "Cynthia.Xochipa@dell.com"
drag, startPoint x: 491, startPoint y: 360, endPoint x: 177, endPoint y: 337, distance: 314.6
click at [177, 337] on div "Share this Project Sharing Options Recipients Link other users to this project …" at bounding box center [519, 344] width 1038 height 603
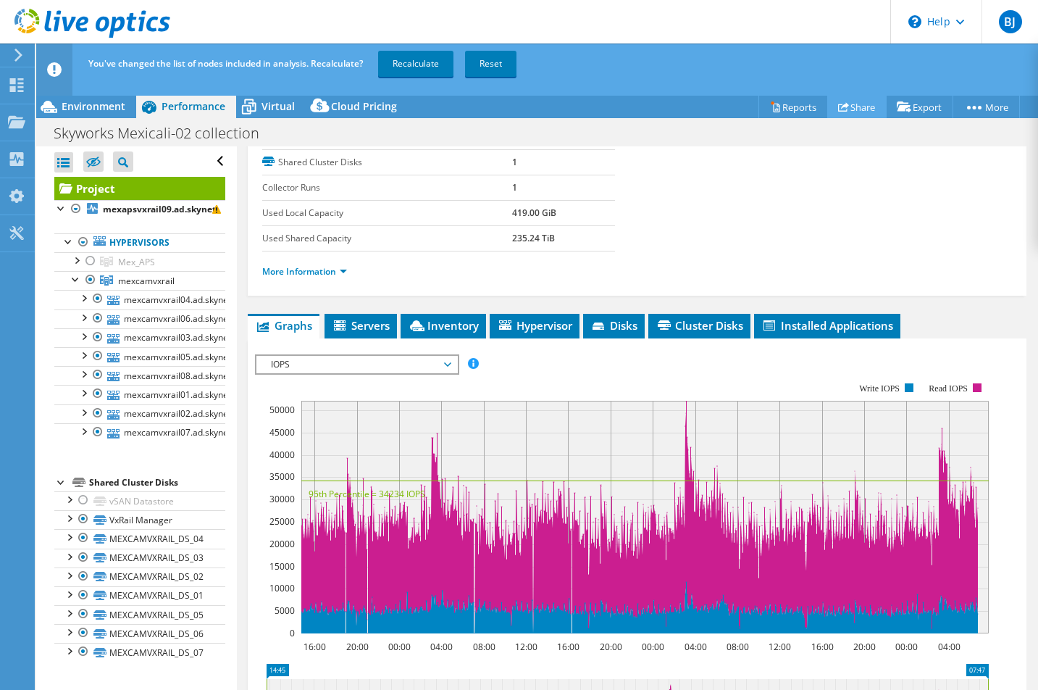
click at [851, 109] on link "Share" at bounding box center [857, 107] width 59 height 22
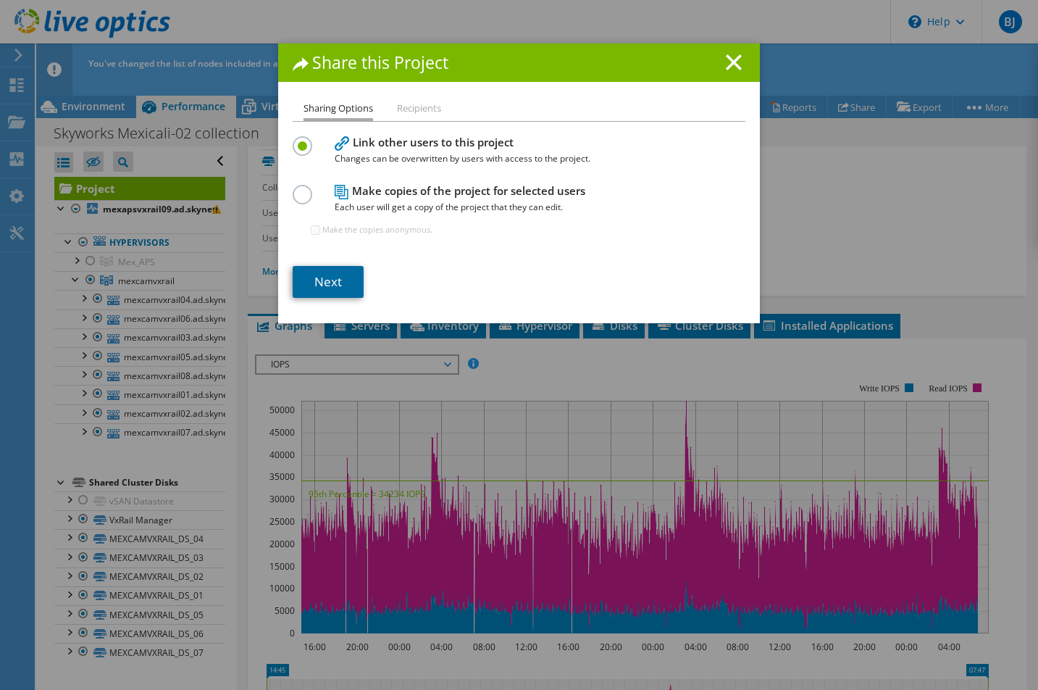
click at [325, 276] on link "Next" at bounding box center [328, 282] width 71 height 32
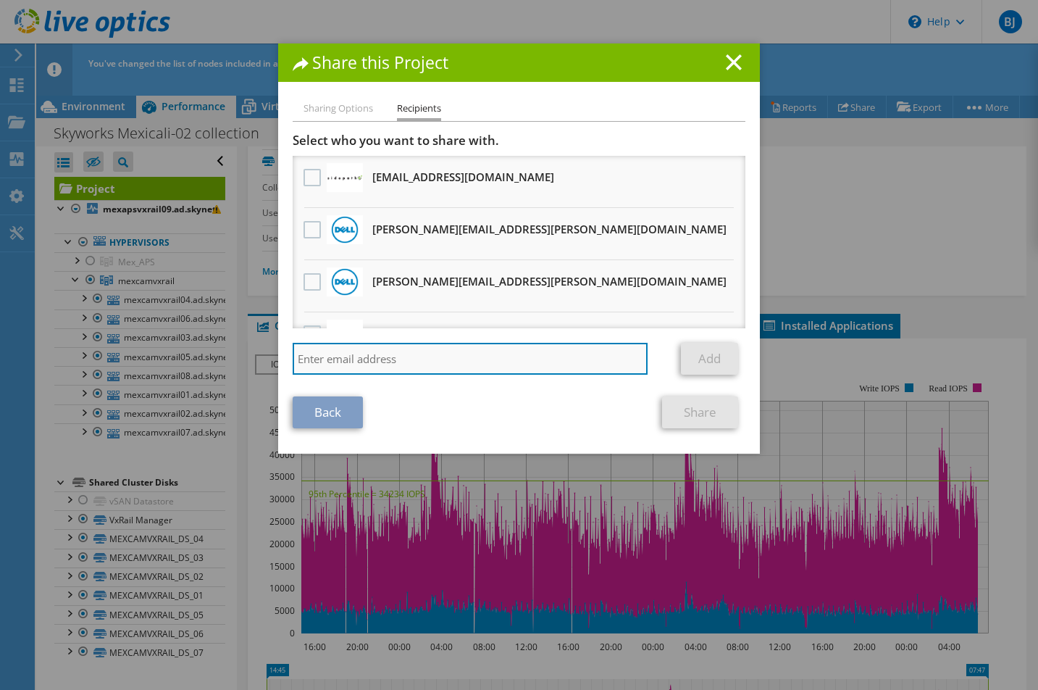
click at [340, 359] on input "search" at bounding box center [470, 359] width 355 height 32
paste input "Cynthia.Xochipa@dell.com"
type input "Cynthia.Xochipa@dell.com"
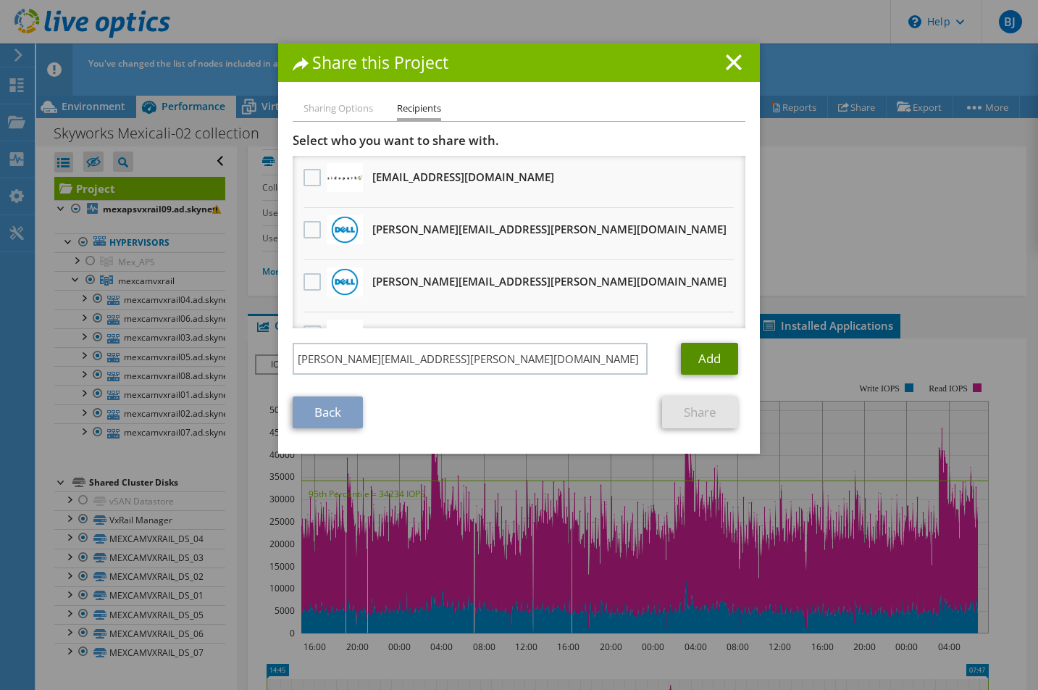
click at [704, 352] on link "Add" at bounding box center [709, 359] width 57 height 32
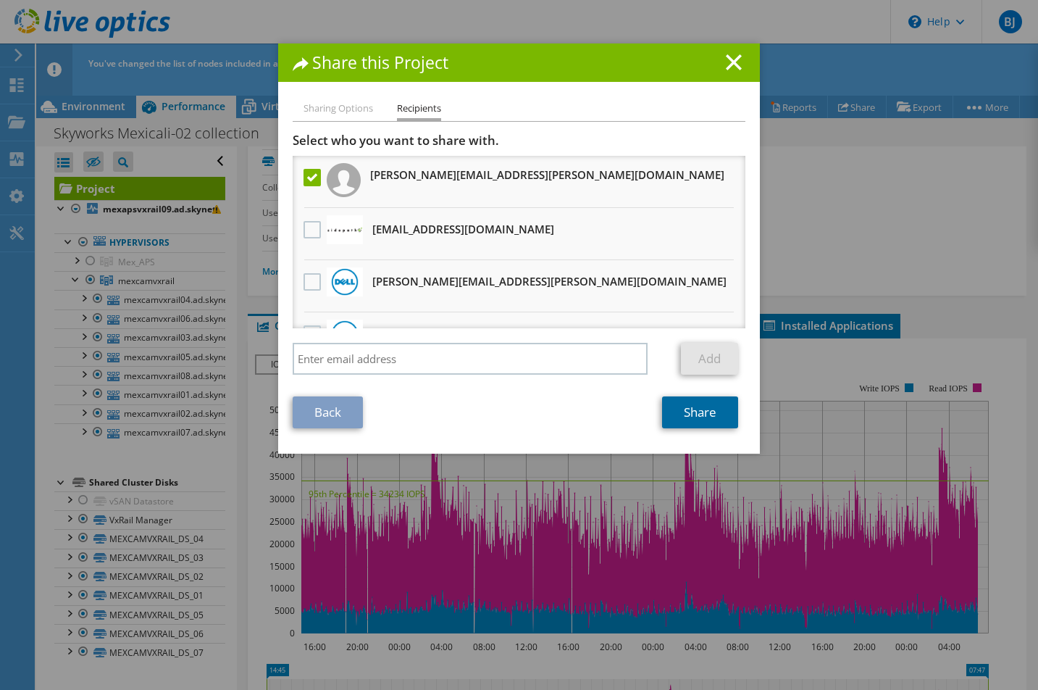
click at [693, 411] on link "Share" at bounding box center [700, 412] width 76 height 32
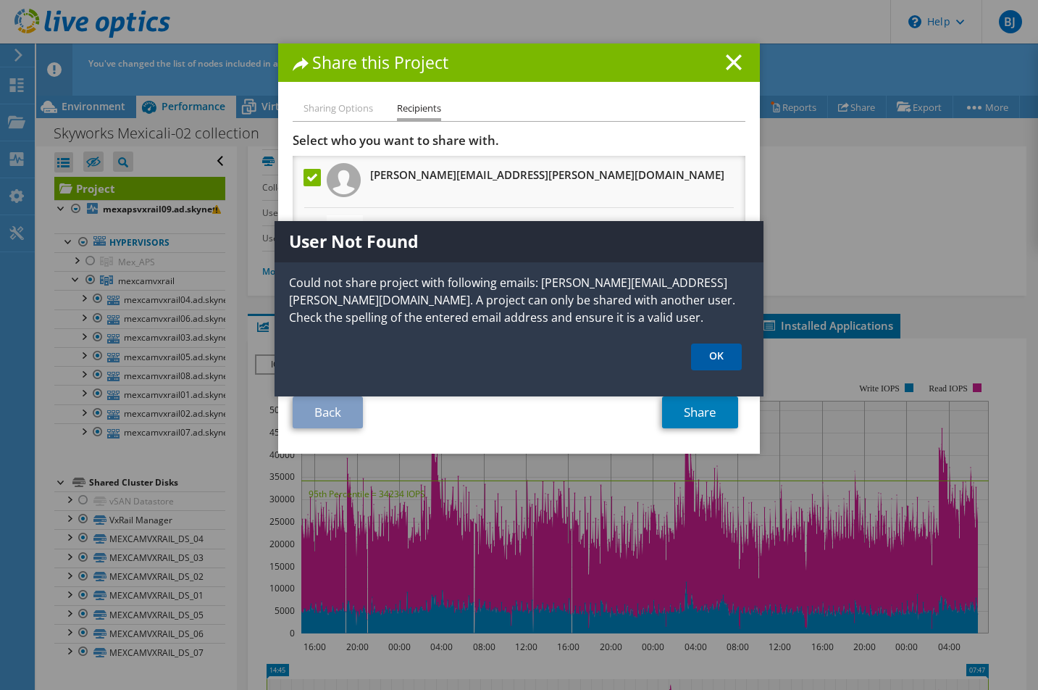
click at [715, 360] on link "OK" at bounding box center [716, 356] width 51 height 27
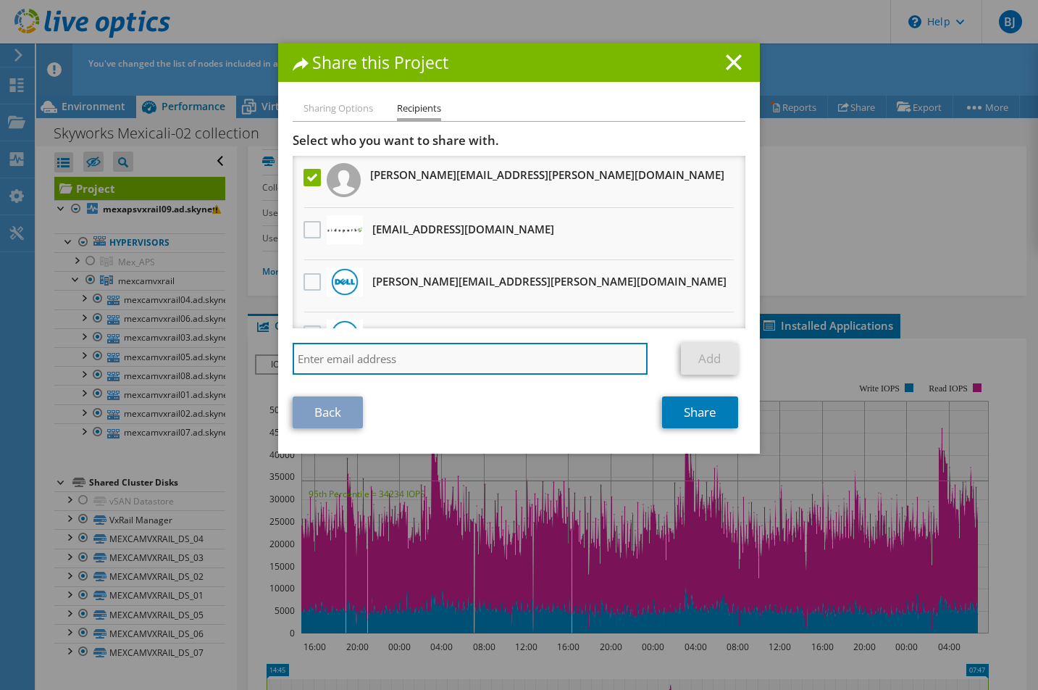
click at [493, 357] on input "search" at bounding box center [470, 359] width 355 height 32
type input "Cynthia.Xochipa@dell.com"
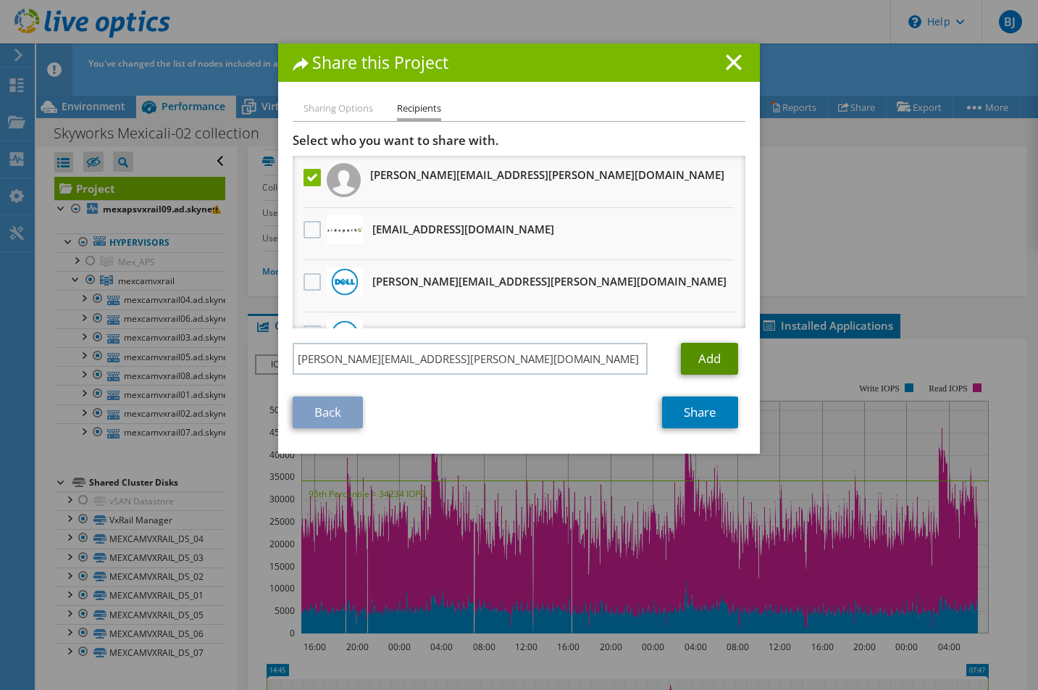
click at [705, 359] on link "Add" at bounding box center [709, 359] width 57 height 32
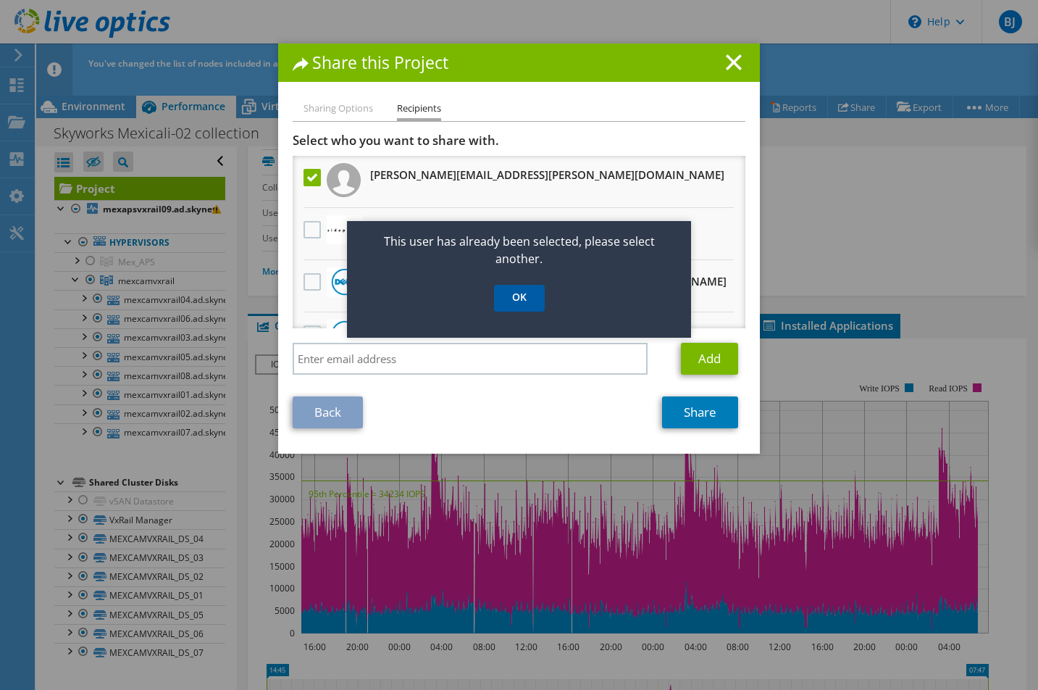
click at [509, 303] on link "OK" at bounding box center [519, 298] width 51 height 27
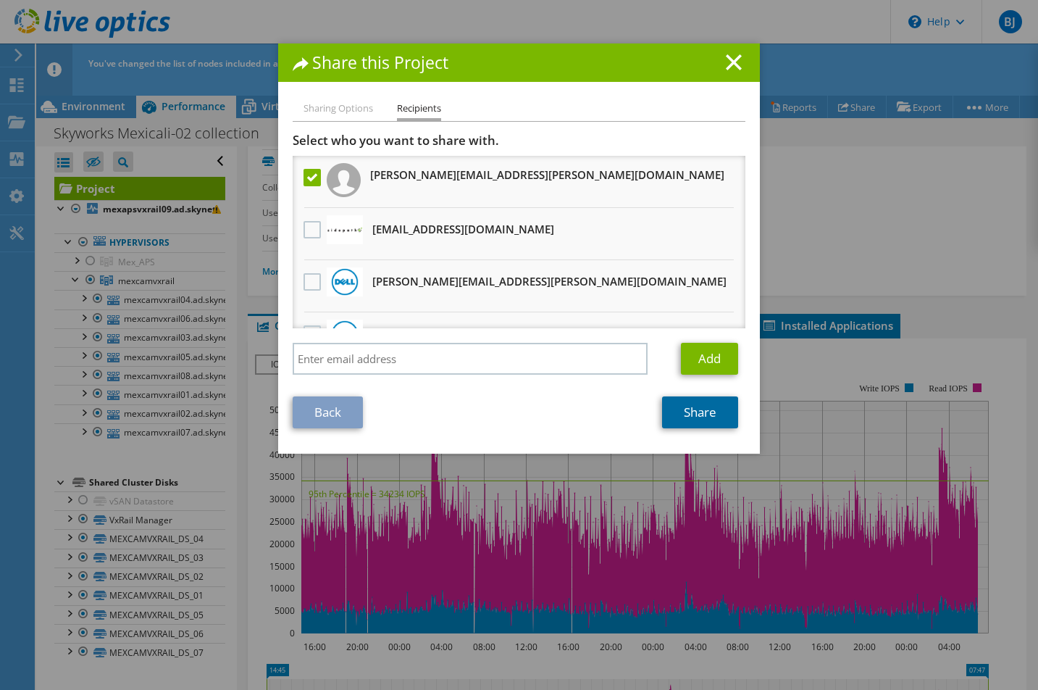
click at [693, 406] on link "Share" at bounding box center [700, 412] width 76 height 32
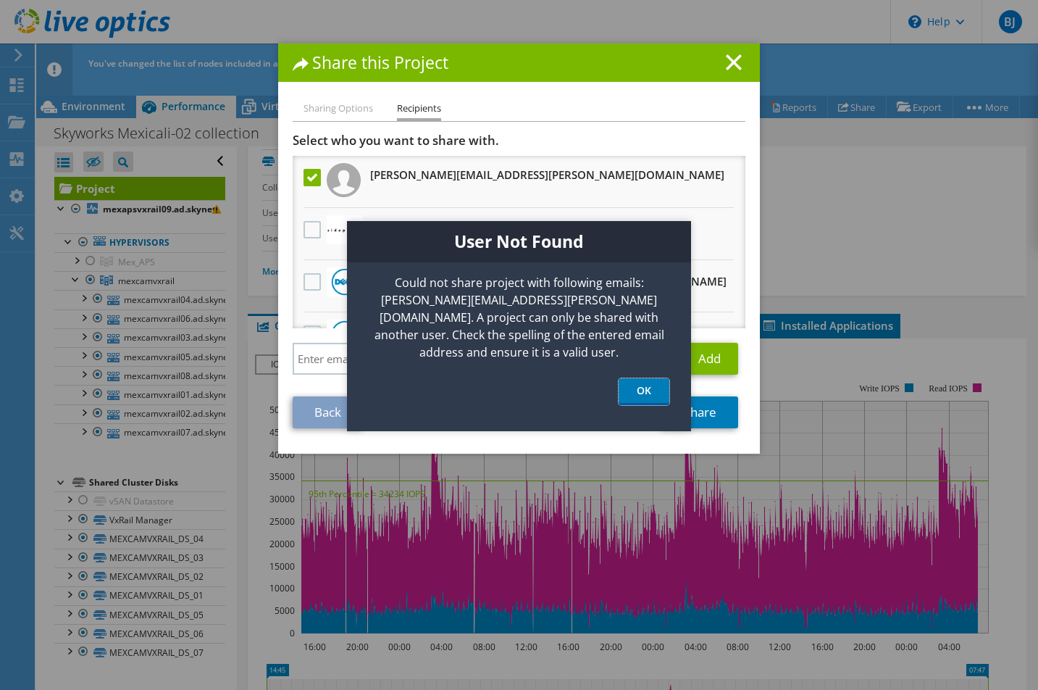
drag, startPoint x: 659, startPoint y: 372, endPoint x: 647, endPoint y: 372, distance: 12.3
click at [659, 378] on link "OK" at bounding box center [644, 391] width 51 height 27
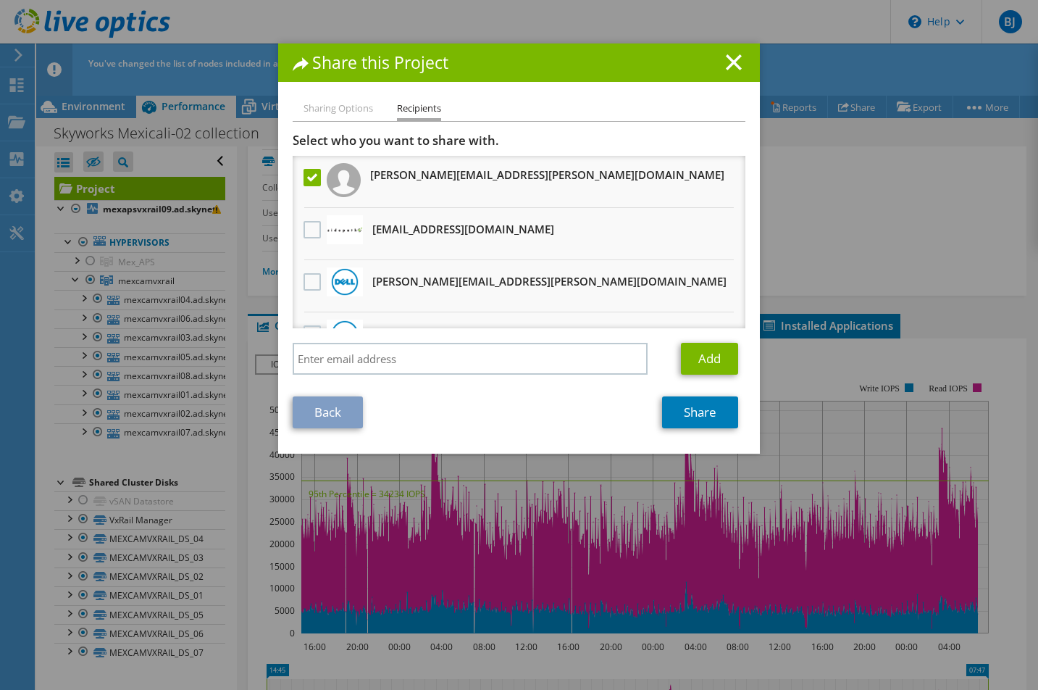
click at [304, 180] on label at bounding box center [314, 177] width 21 height 17
click at [0, 0] on input "checkbox" at bounding box center [0, 0] width 0 height 0
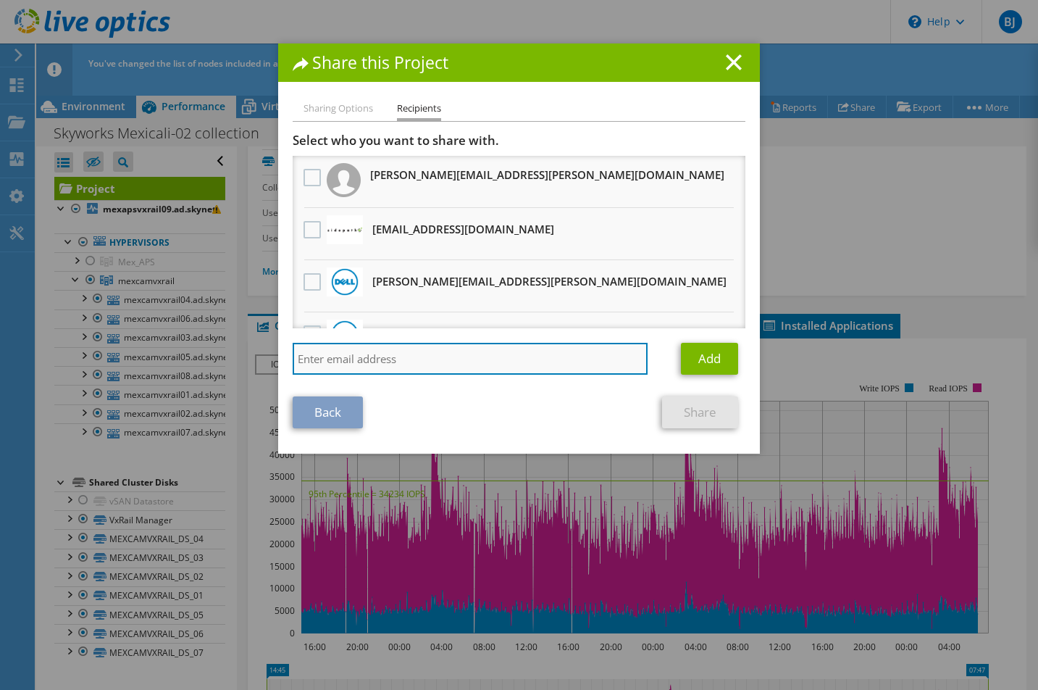
click at [353, 360] on input "search" at bounding box center [470, 359] width 355 height 32
paste input "Jorge.Pastor@dell.com"
type input "Jorge.Pastor@dell.com"
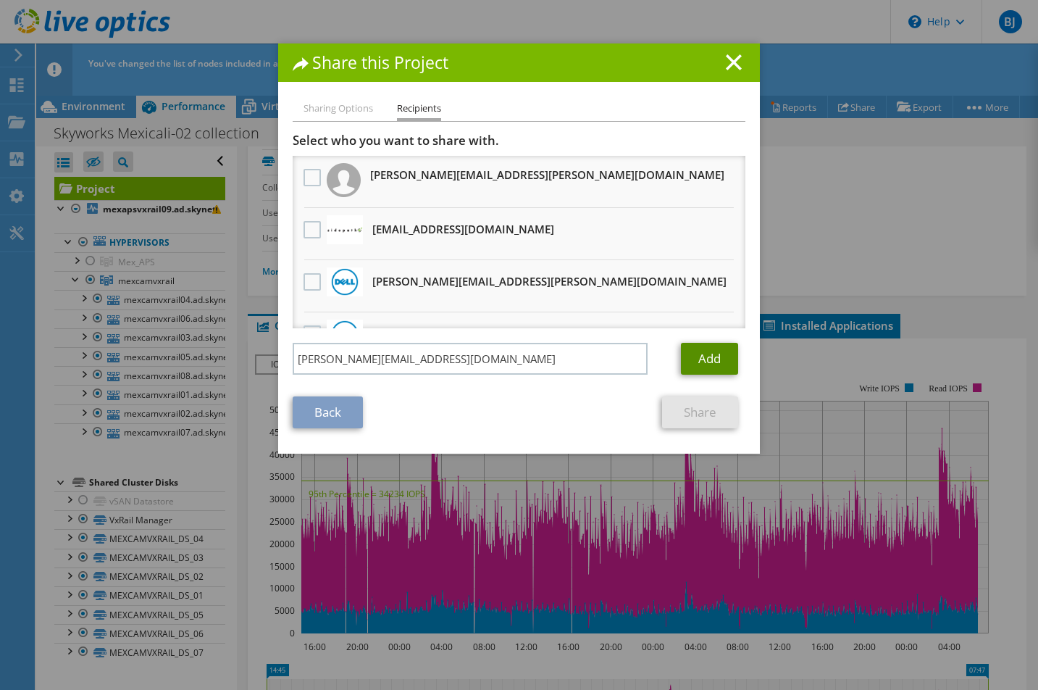
click at [700, 362] on link "Add" at bounding box center [709, 359] width 57 height 32
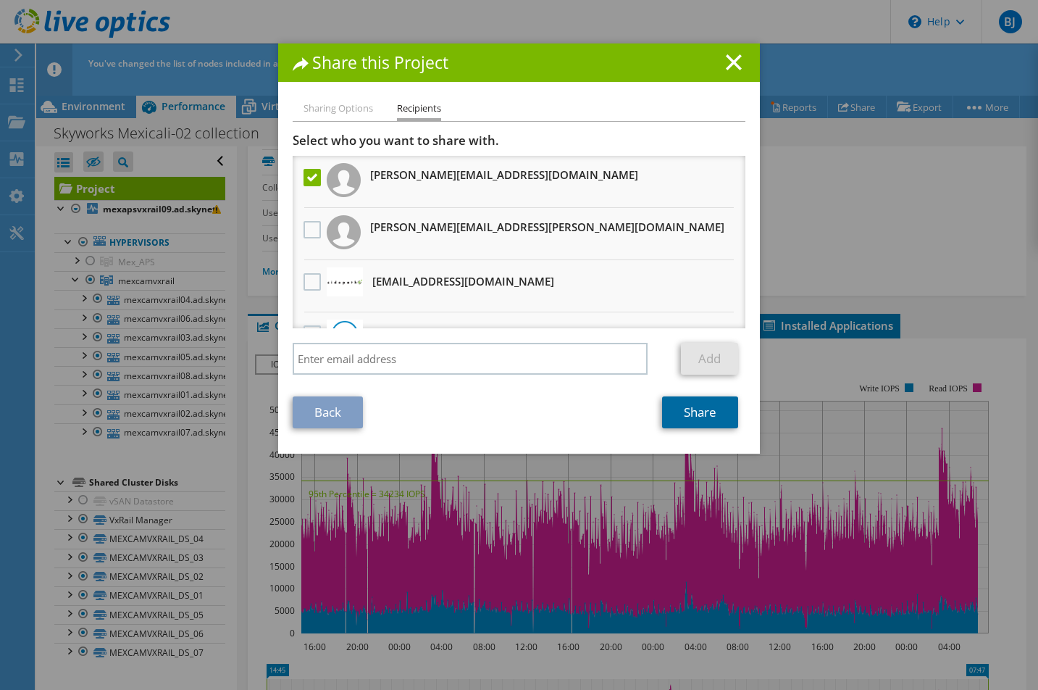
click at [694, 414] on link "Share" at bounding box center [700, 412] width 76 height 32
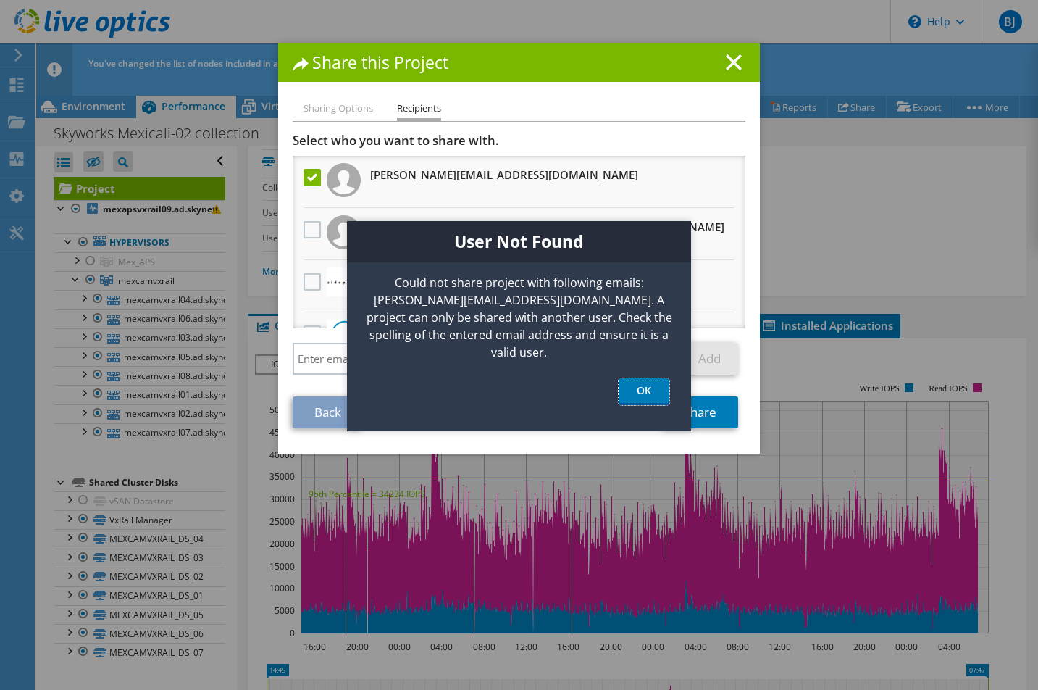
drag, startPoint x: 643, startPoint y: 370, endPoint x: 683, endPoint y: 264, distance: 113.3
click at [645, 378] on link "OK" at bounding box center [644, 391] width 51 height 27
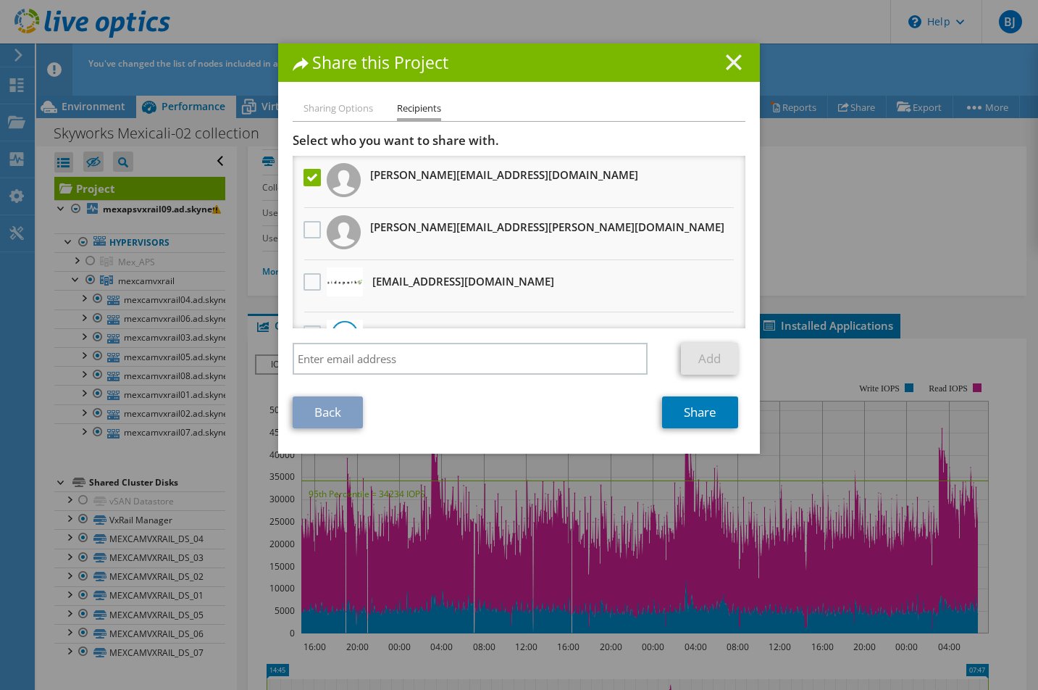
click at [726, 62] on icon at bounding box center [734, 62] width 16 height 16
